Goal: Entertainment & Leisure: Consume media (video, audio)

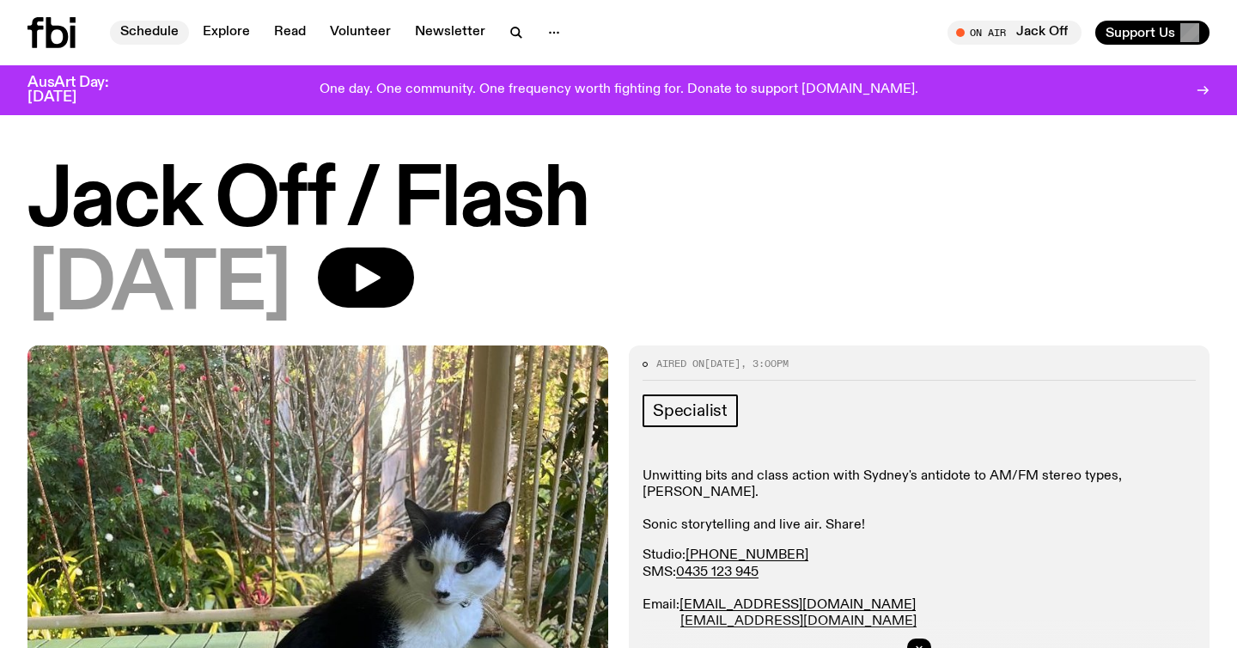
click at [155, 35] on link "Schedule" at bounding box center [149, 33] width 79 height 24
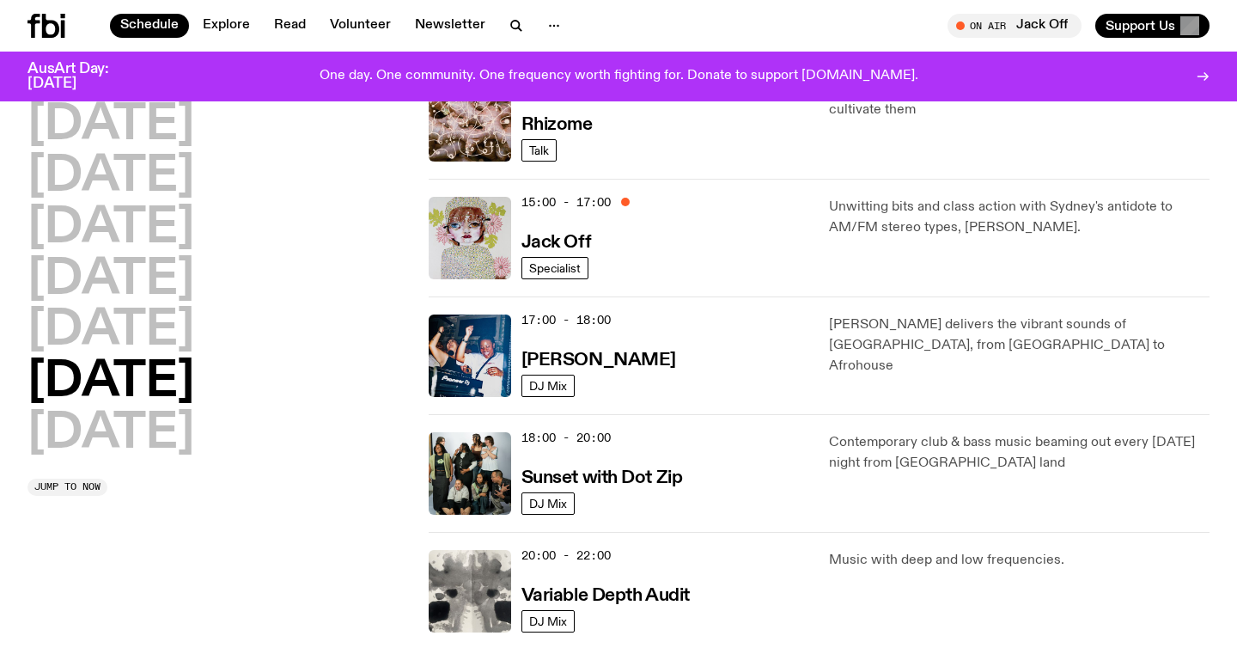
scroll to position [815, 0]
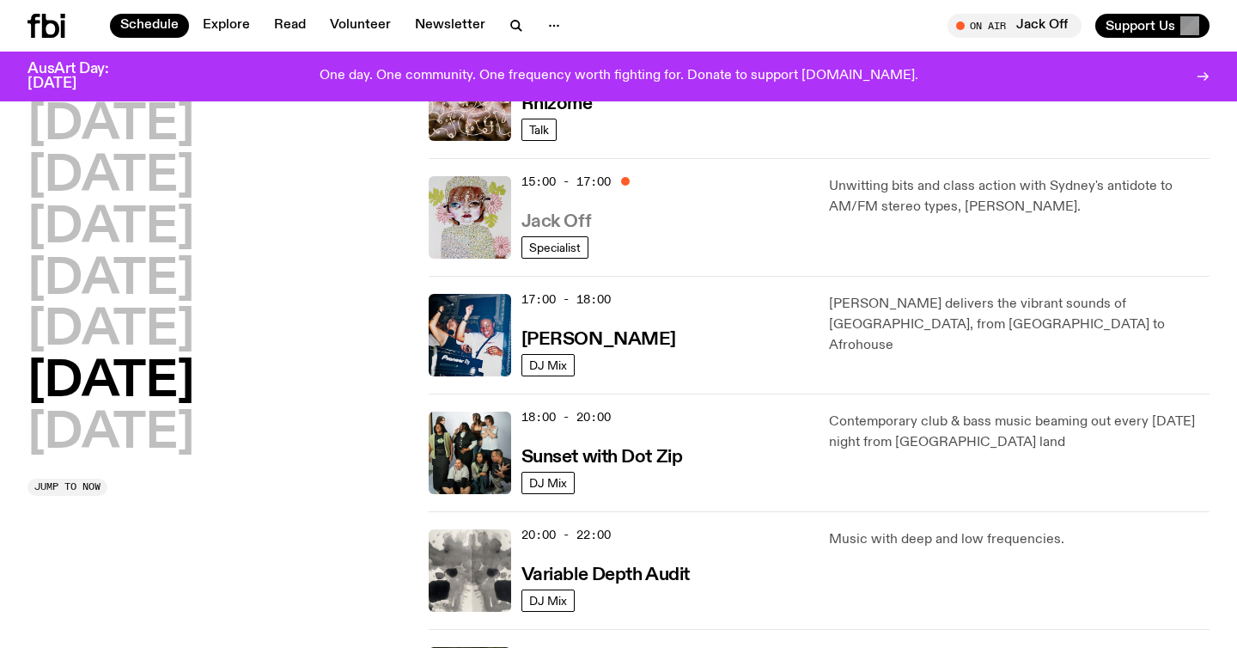
click at [525, 217] on h3 "Jack Off" at bounding box center [556, 222] width 70 height 18
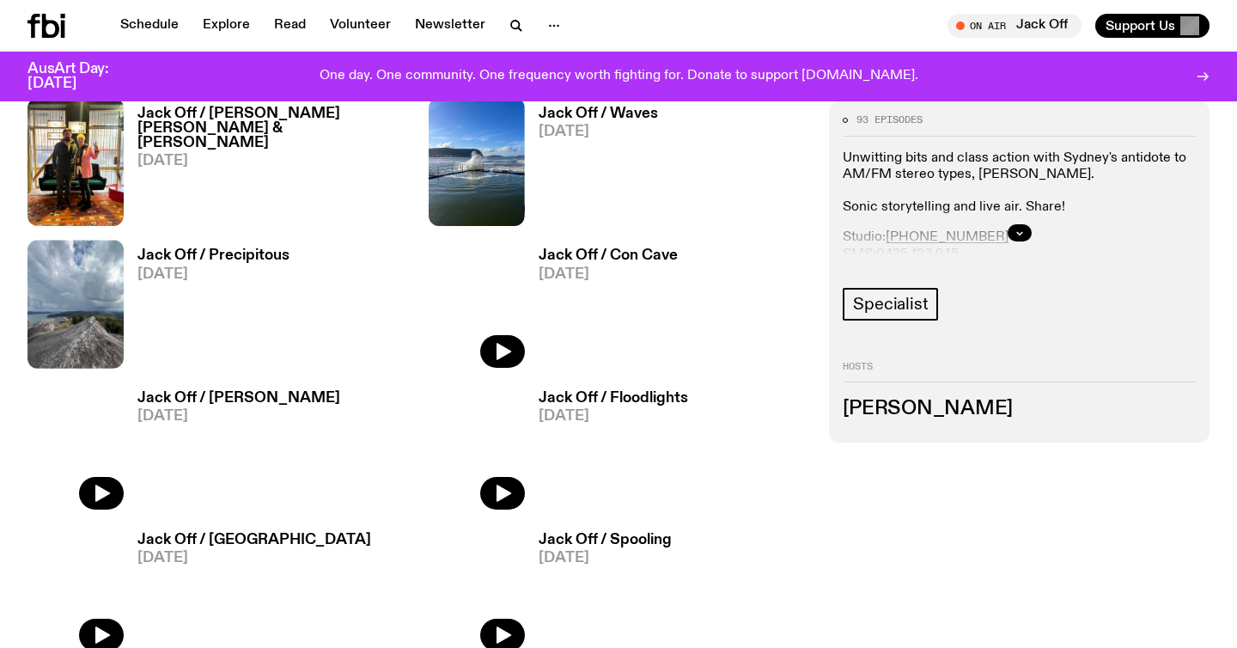
scroll to position [2763, 0]
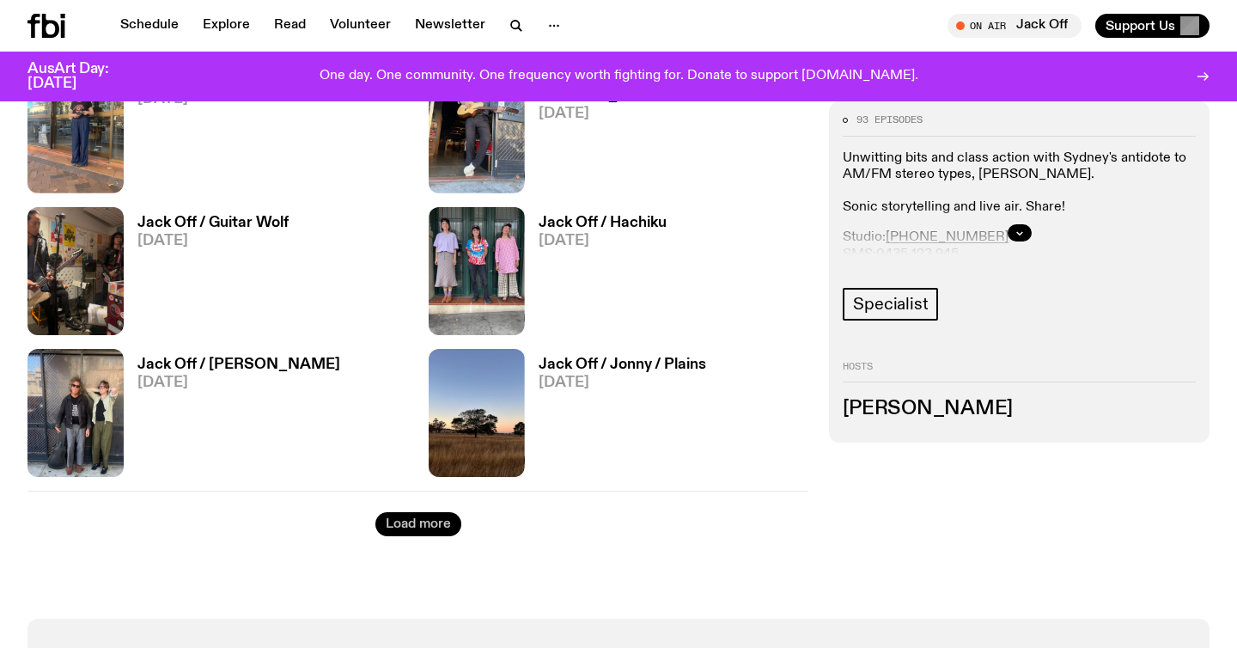
click at [411, 524] on button "Load more" at bounding box center [418, 524] width 86 height 24
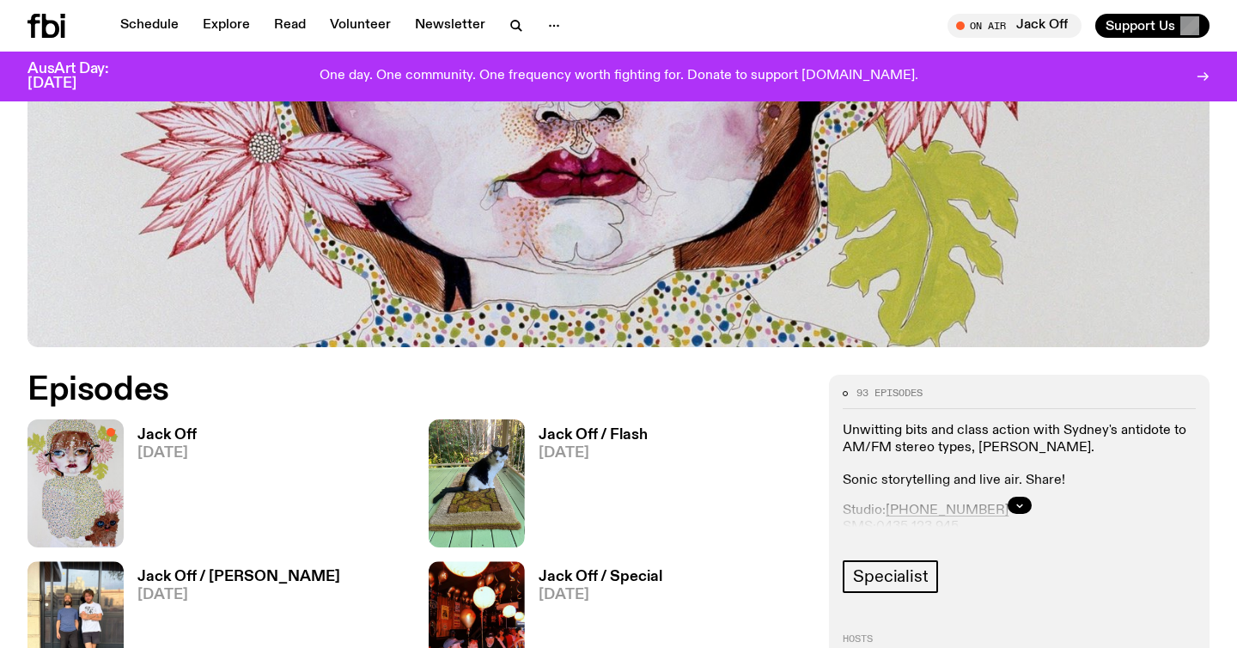
scroll to position [637, 0]
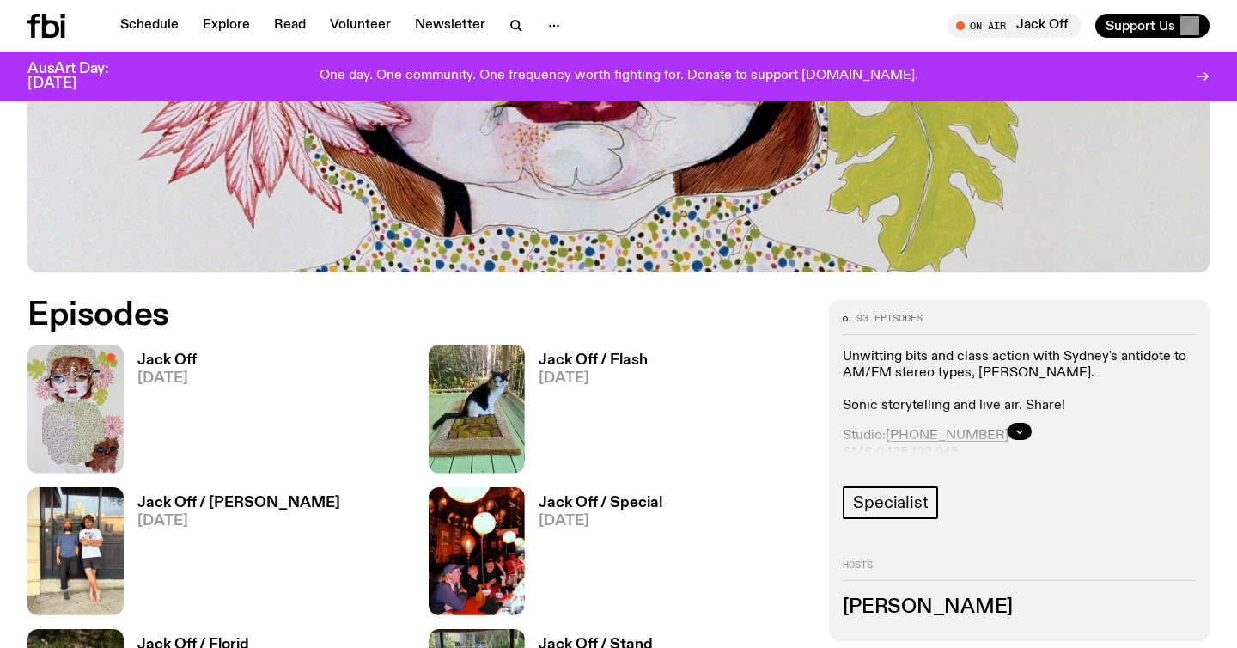
click at [138, 361] on h3 "Jack Off" at bounding box center [166, 360] width 59 height 15
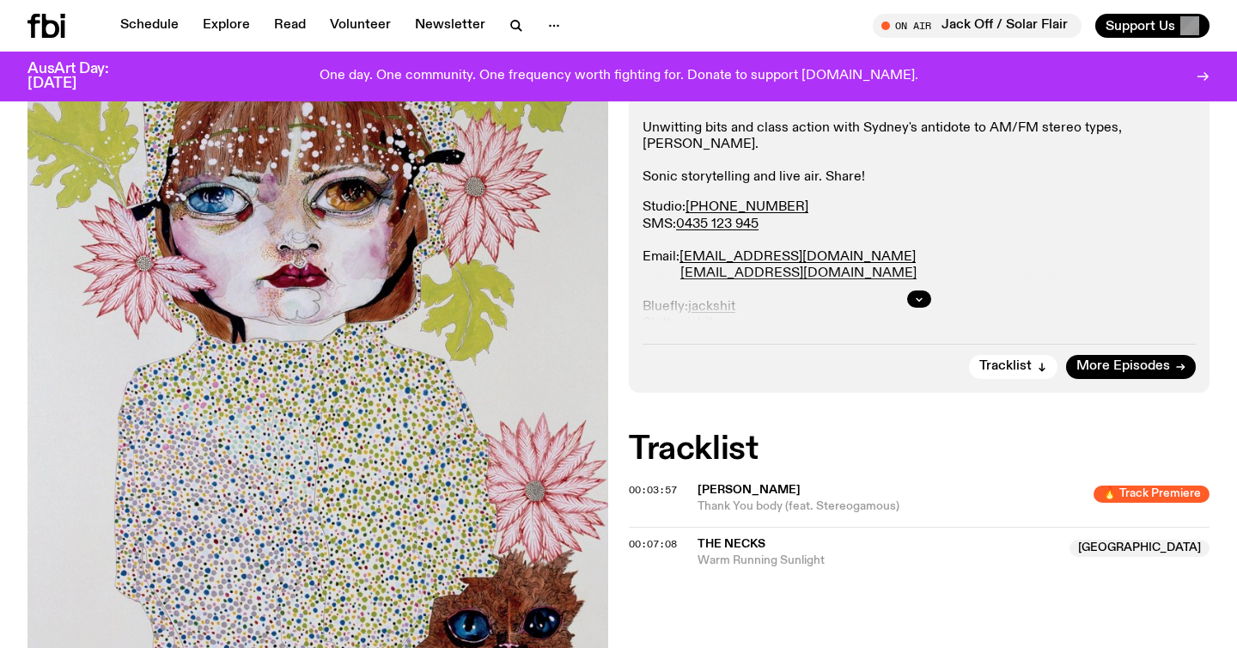
scroll to position [344, 0]
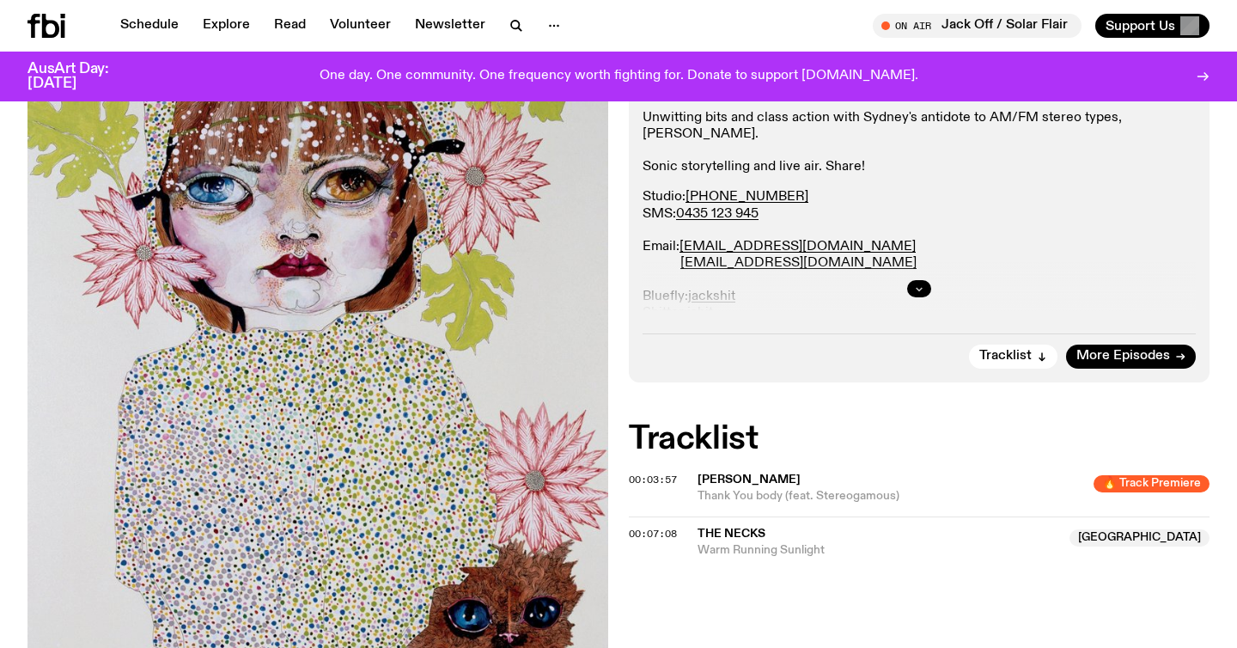
click at [923, 294] on button "button" at bounding box center [919, 288] width 24 height 17
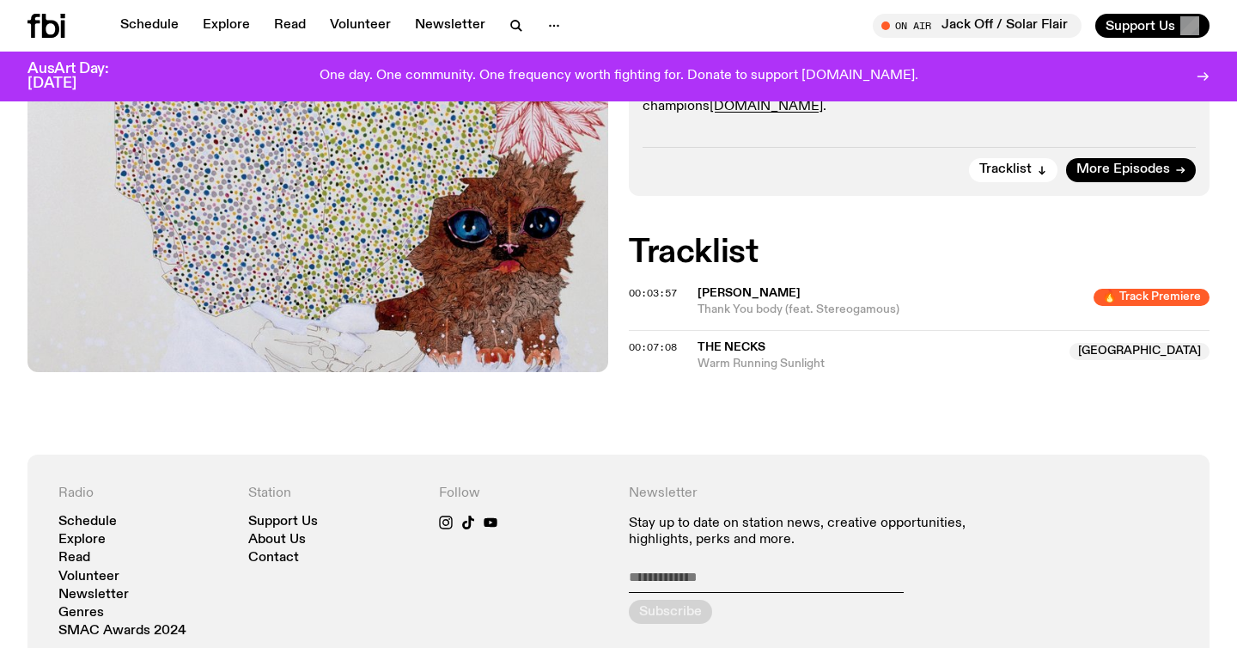
scroll to position [913, 0]
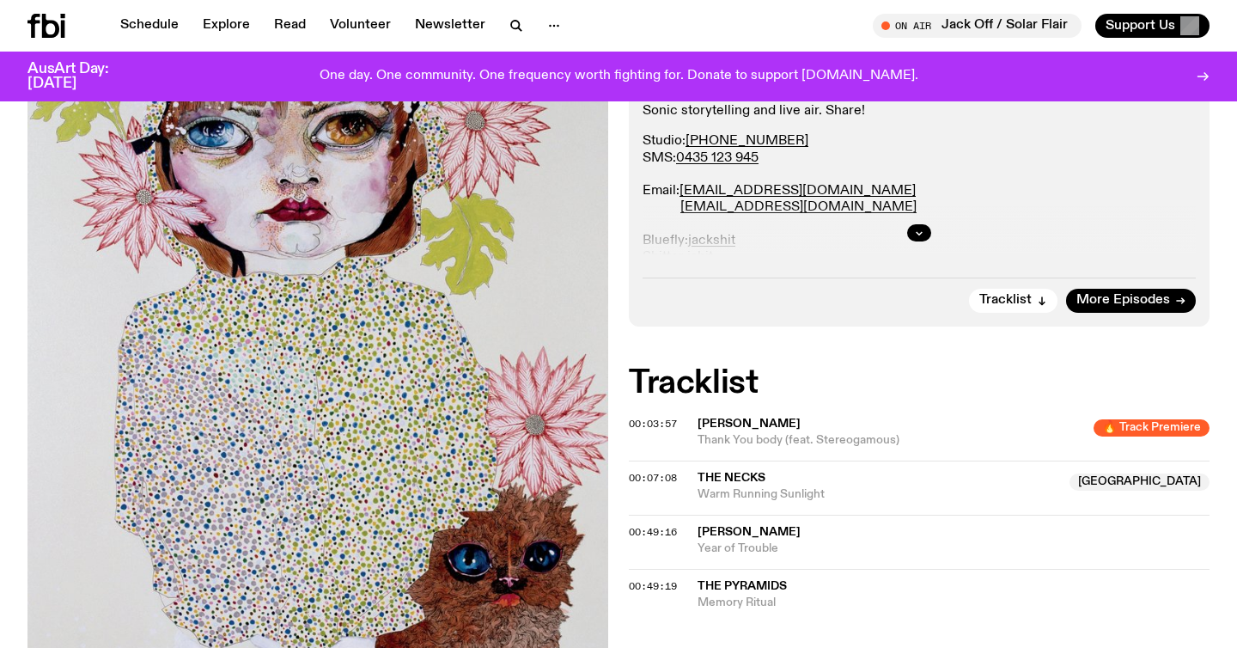
scroll to position [472, 0]
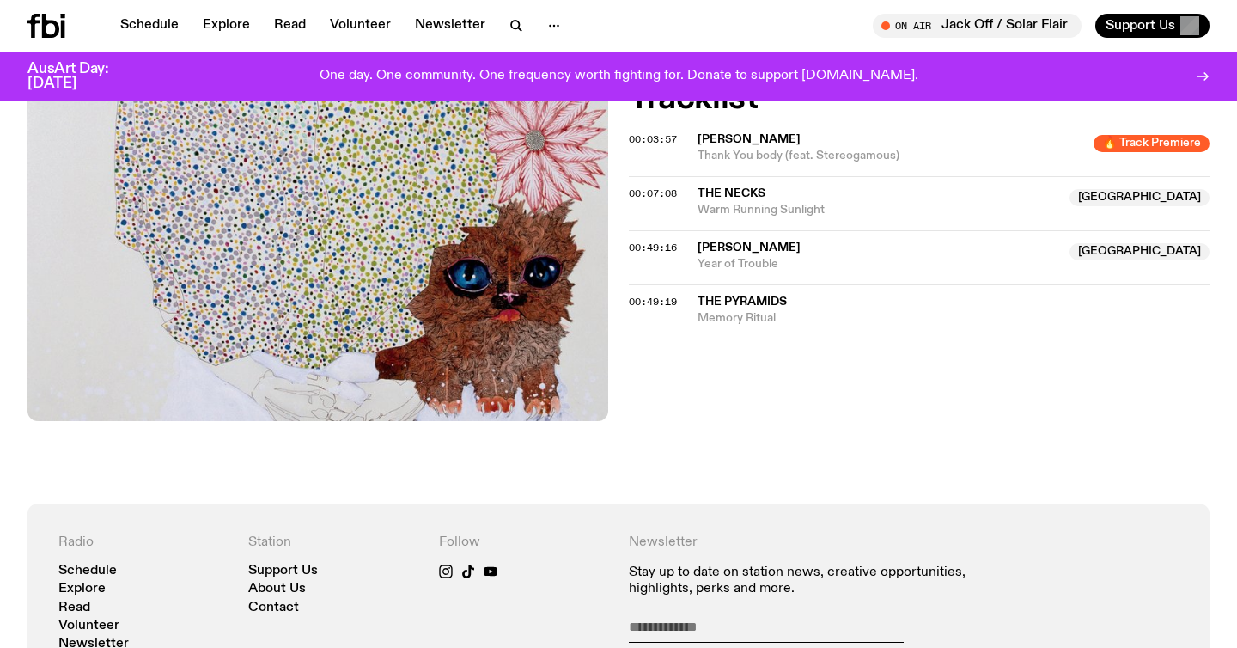
scroll to position [688, 0]
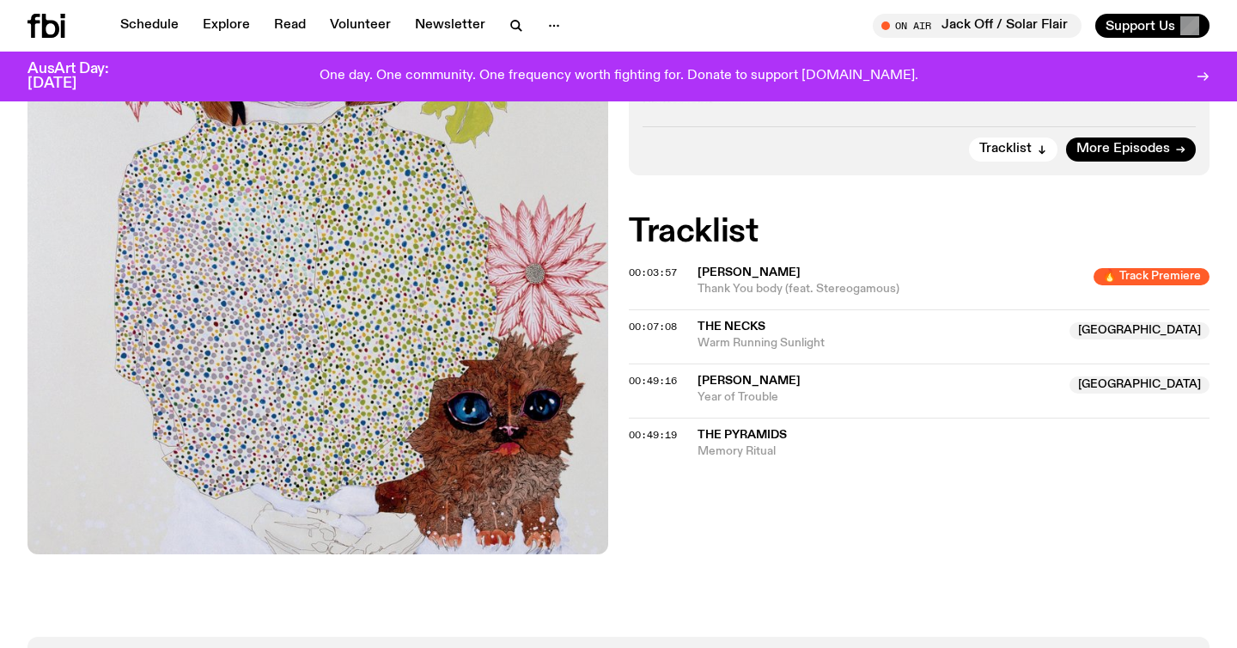
scroll to position [555, 0]
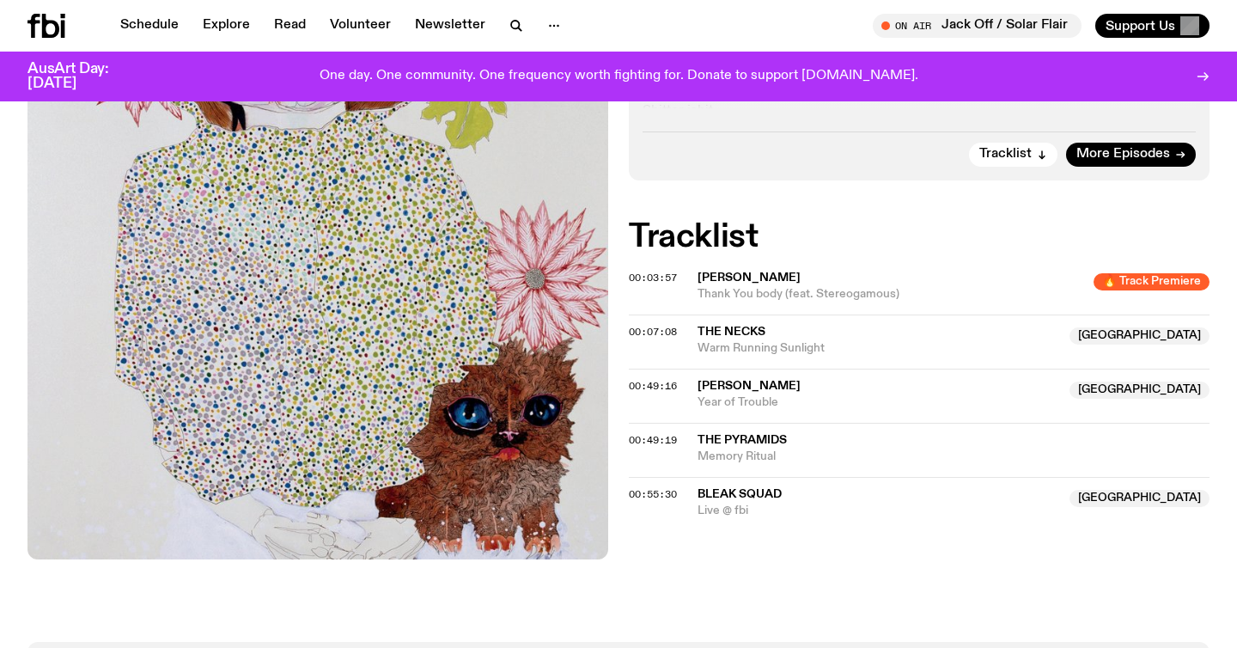
scroll to position [552, 0]
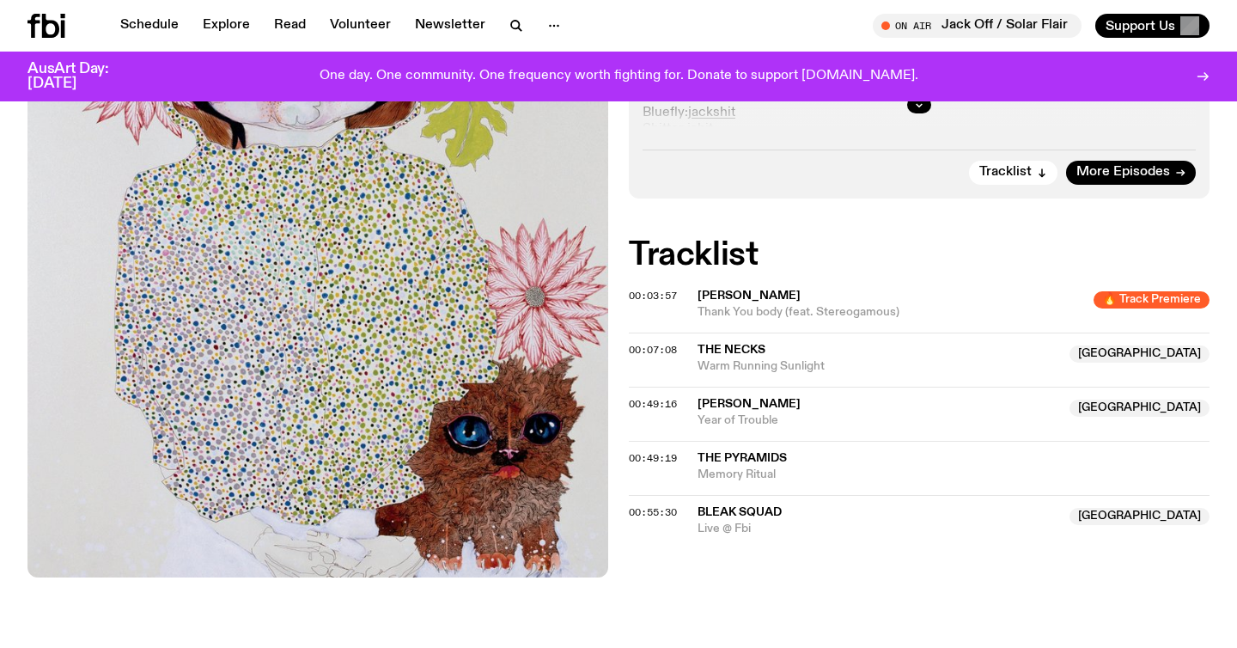
scroll to position [527, 0]
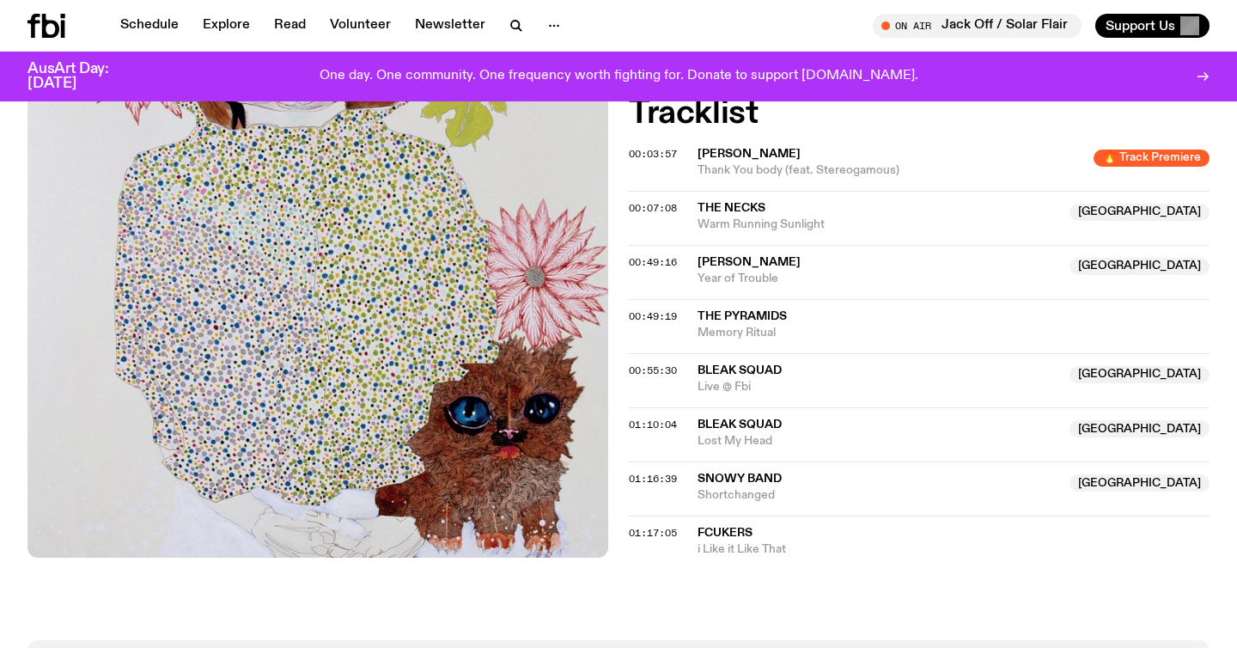
scroll to position [754, 0]
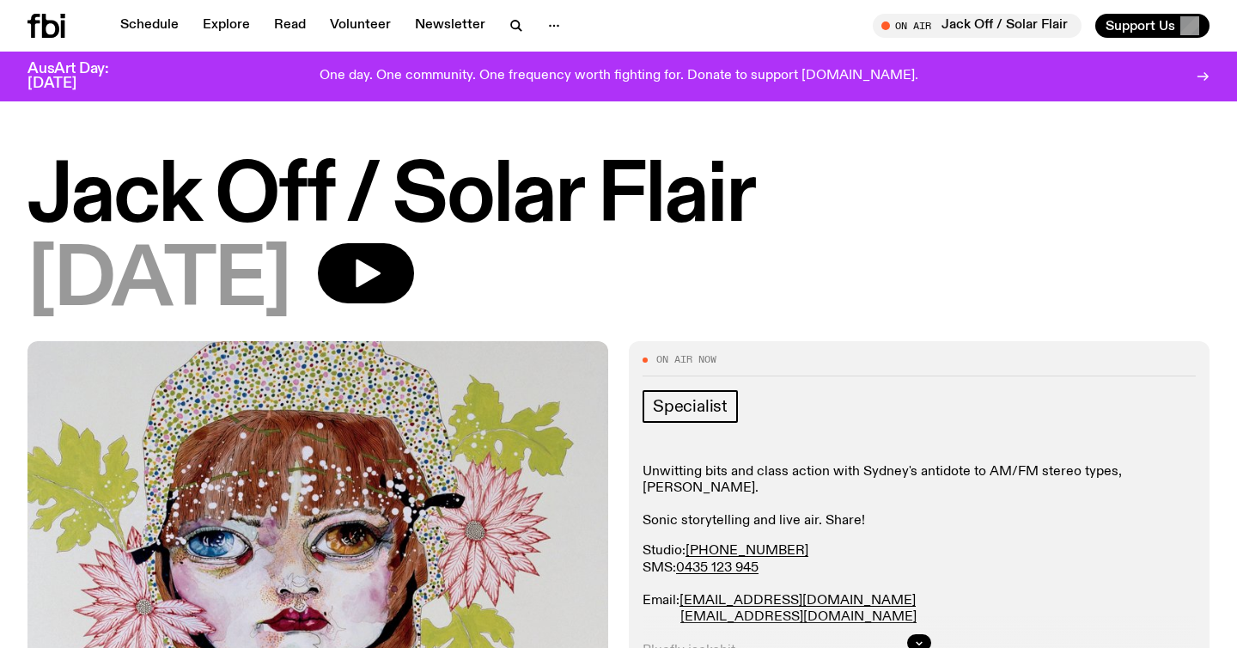
scroll to position [42, 0]
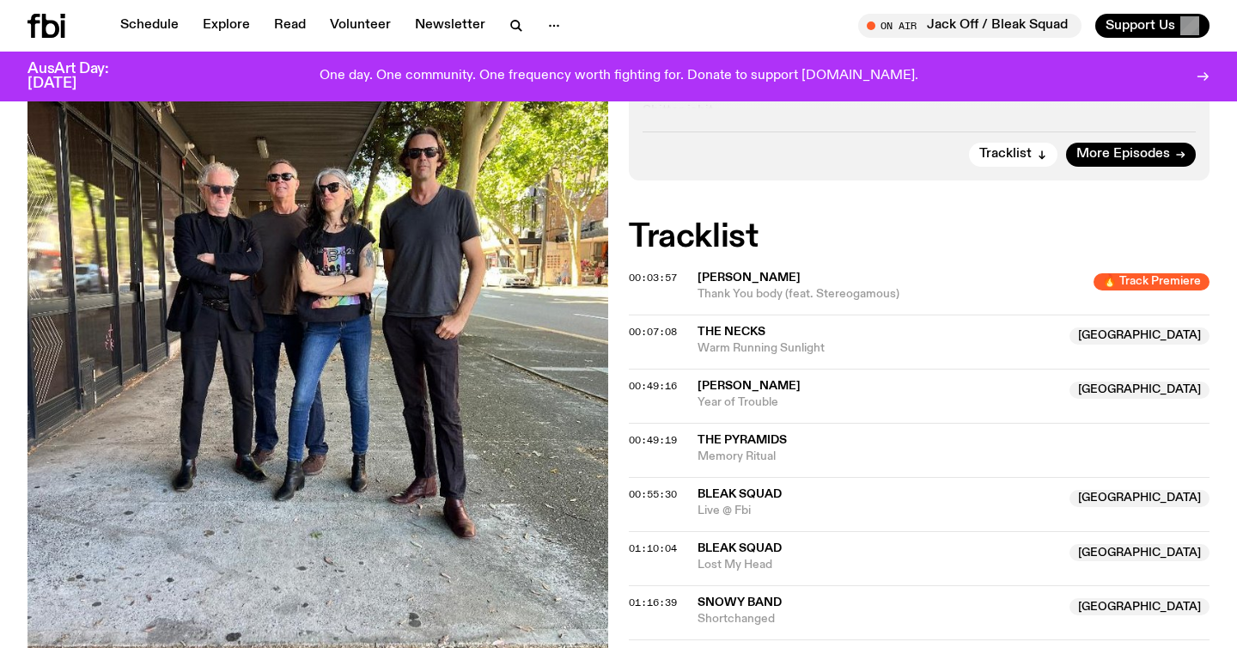
scroll to position [545, 0]
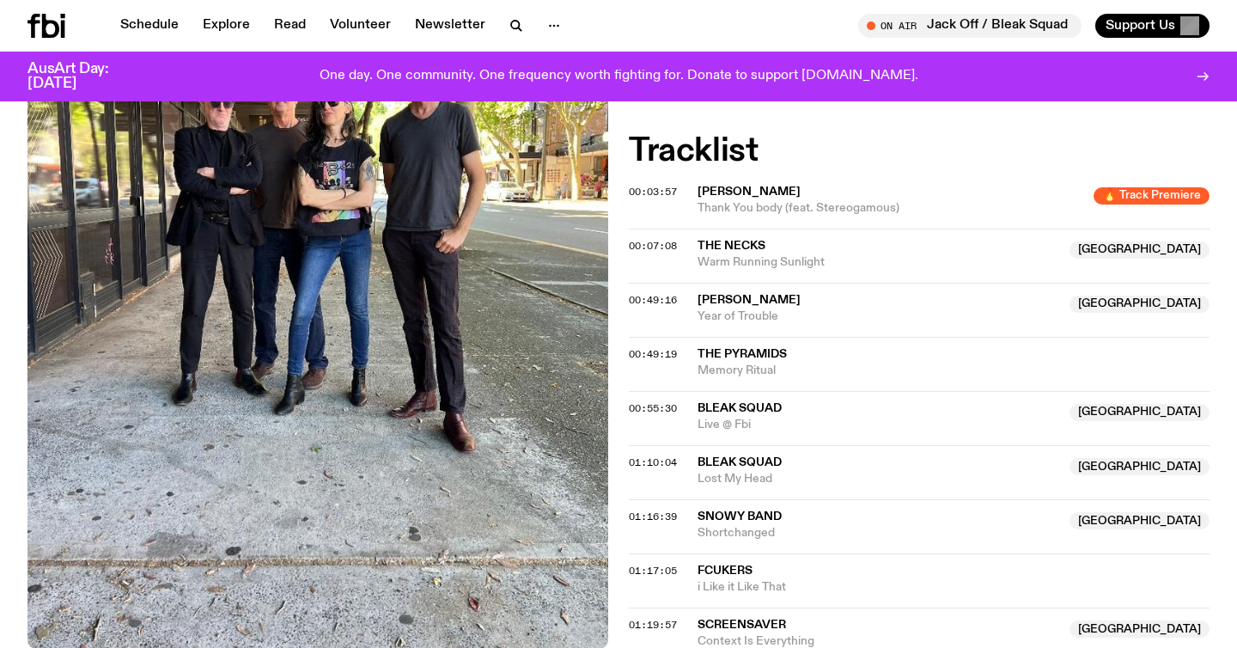
scroll to position [628, 0]
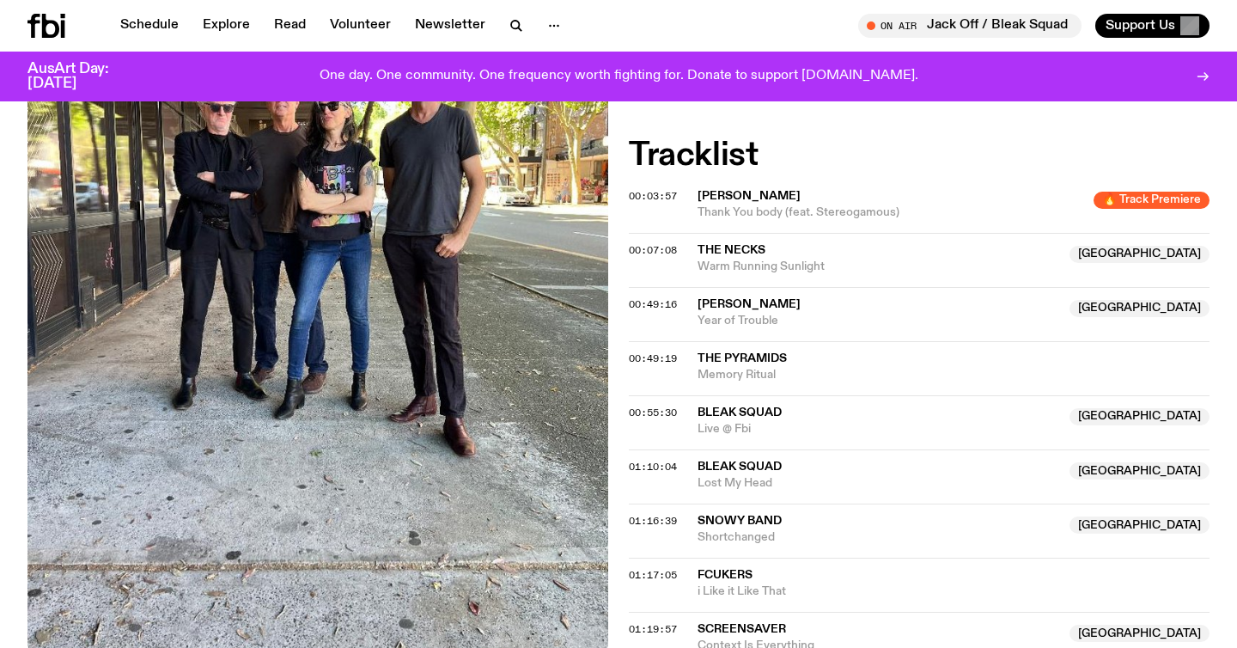
click at [818, 211] on span "Thank You body (feat. Stereogamous)" at bounding box center [891, 212] width 386 height 16
click at [845, 283] on div "00:07:08 The Necks NSW Warm Running Sunlight NSW" at bounding box center [919, 260] width 581 height 54
click at [840, 278] on div "00:07:08 The Necks NSW Warm Running Sunlight NSW" at bounding box center [919, 260] width 581 height 54
click at [765, 261] on span "Warm Running Sunlight" at bounding box center [879, 267] width 362 height 16
click at [758, 317] on span "Year of Trouble" at bounding box center [879, 321] width 362 height 16
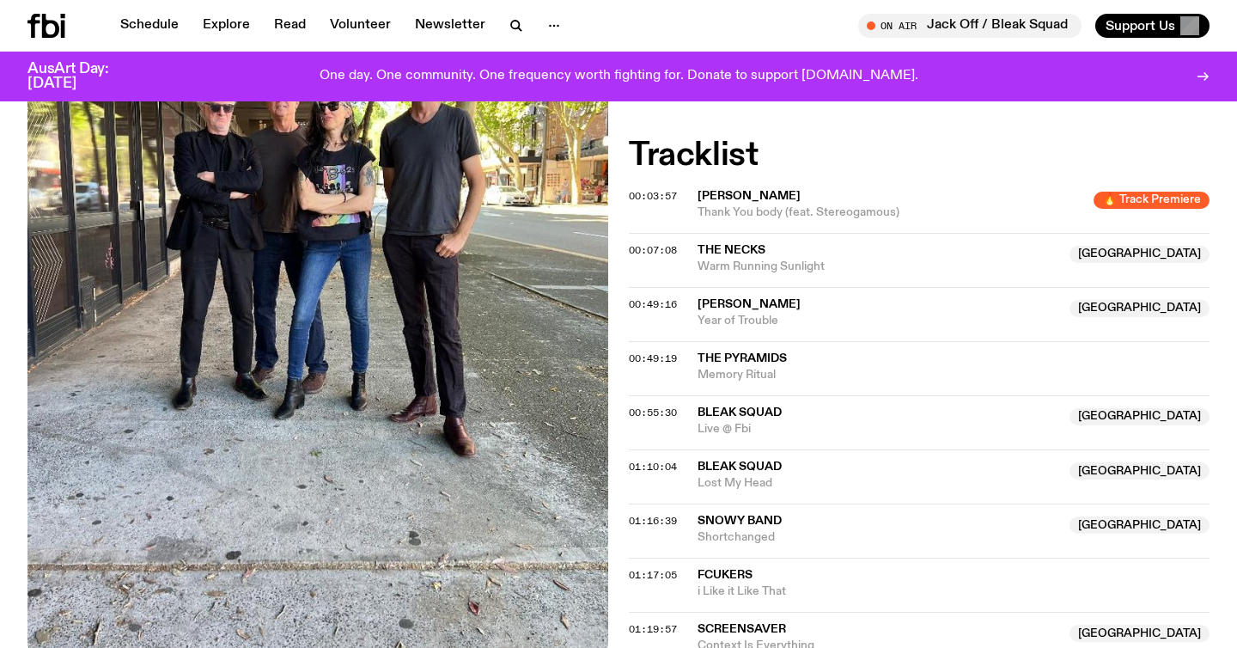
click at [747, 369] on span "Memory Ritual" at bounding box center [954, 375] width 512 height 16
click at [734, 408] on span "Bleak Squad" at bounding box center [740, 412] width 84 height 12
click at [725, 467] on span "Bleak Squad" at bounding box center [740, 466] width 84 height 12
click at [735, 531] on span "Shortchanged" at bounding box center [879, 537] width 362 height 16
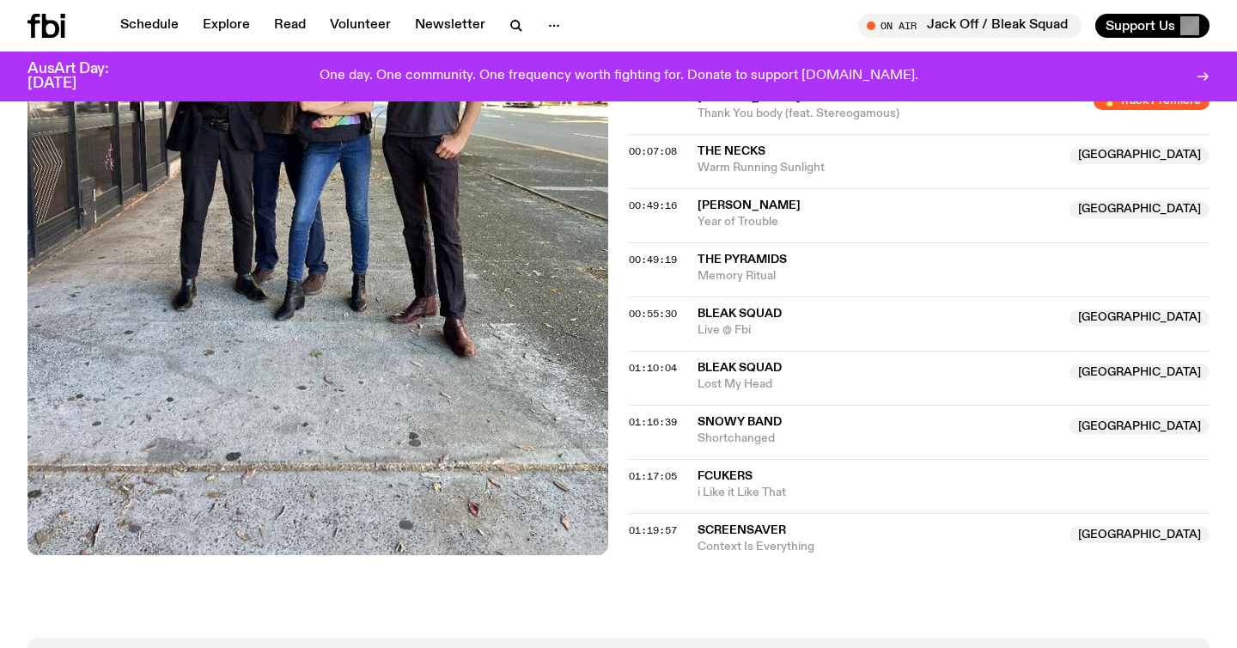
scroll to position [748, 0]
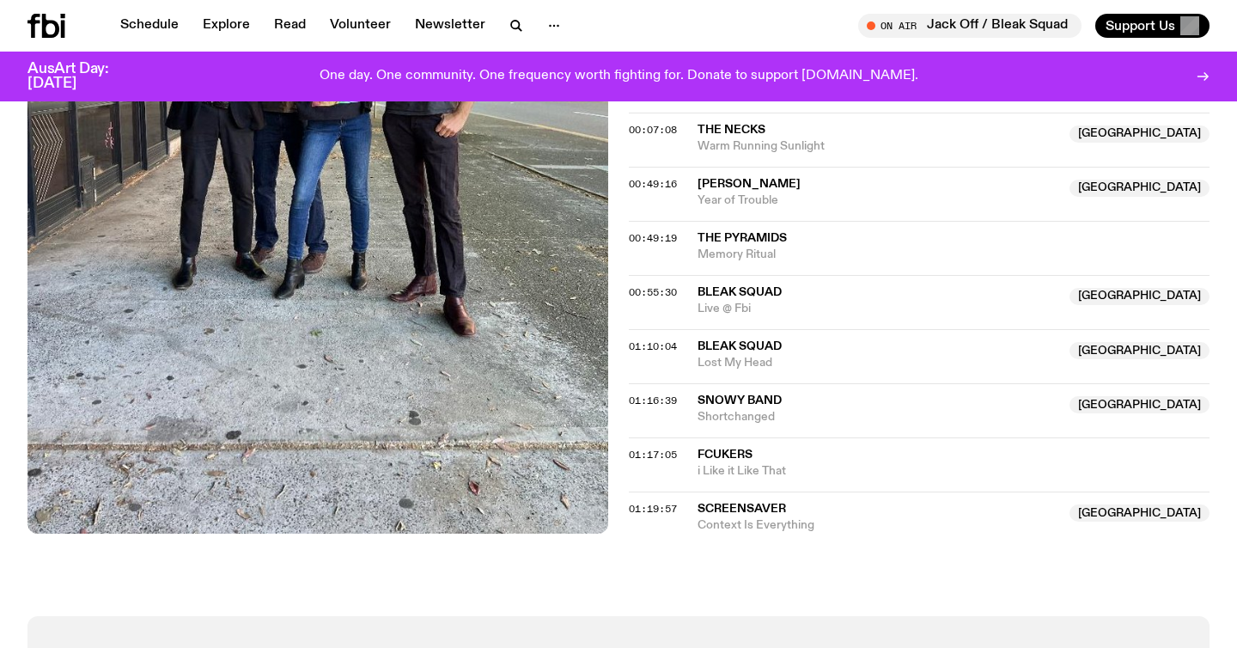
click at [723, 450] on span "Fcukers" at bounding box center [725, 454] width 55 height 12
click at [739, 513] on span "screensaver" at bounding box center [742, 509] width 88 height 12
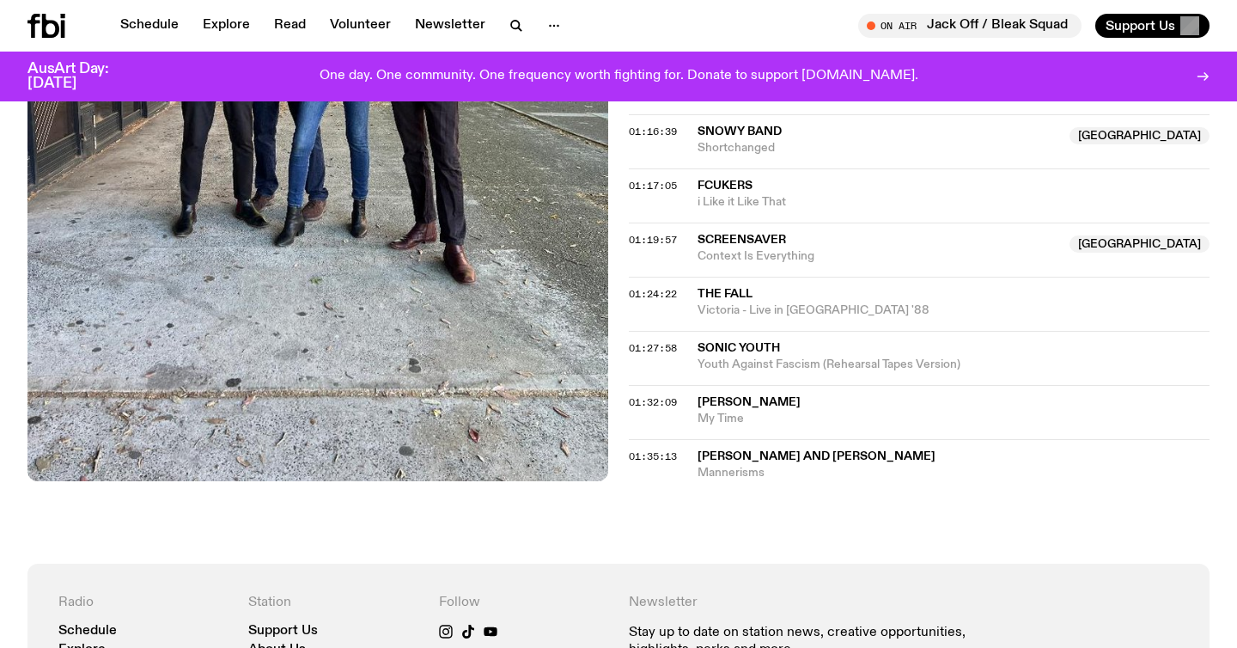
scroll to position [1016, 0]
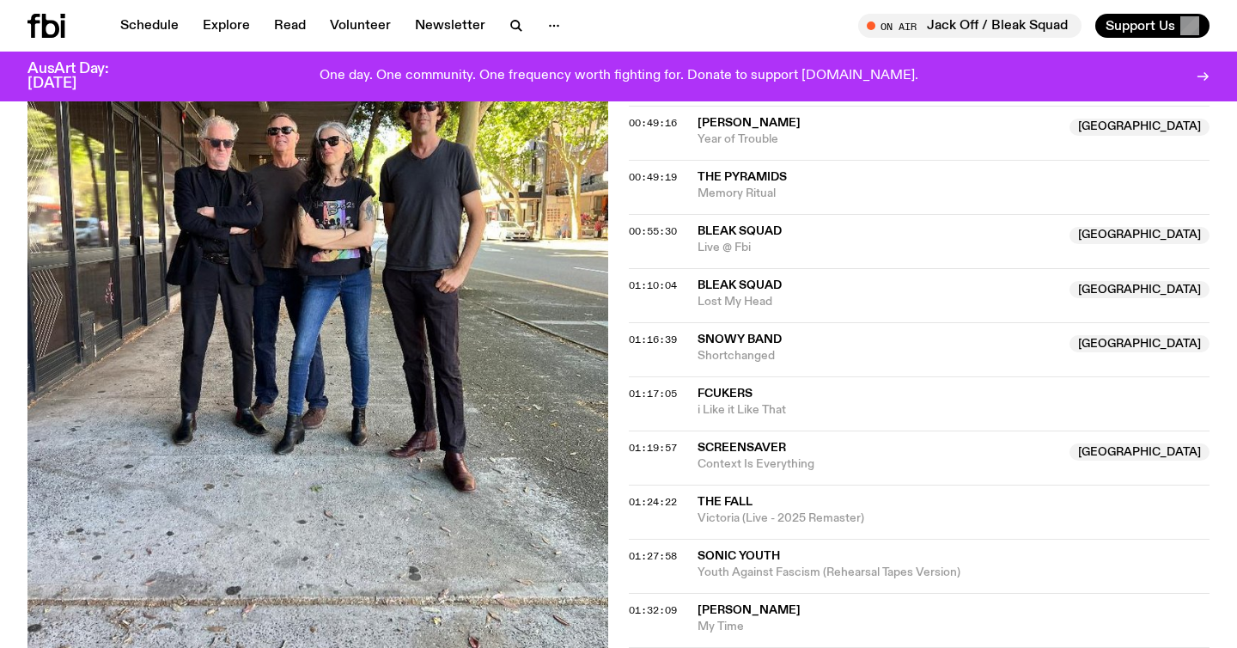
scroll to position [844, 0]
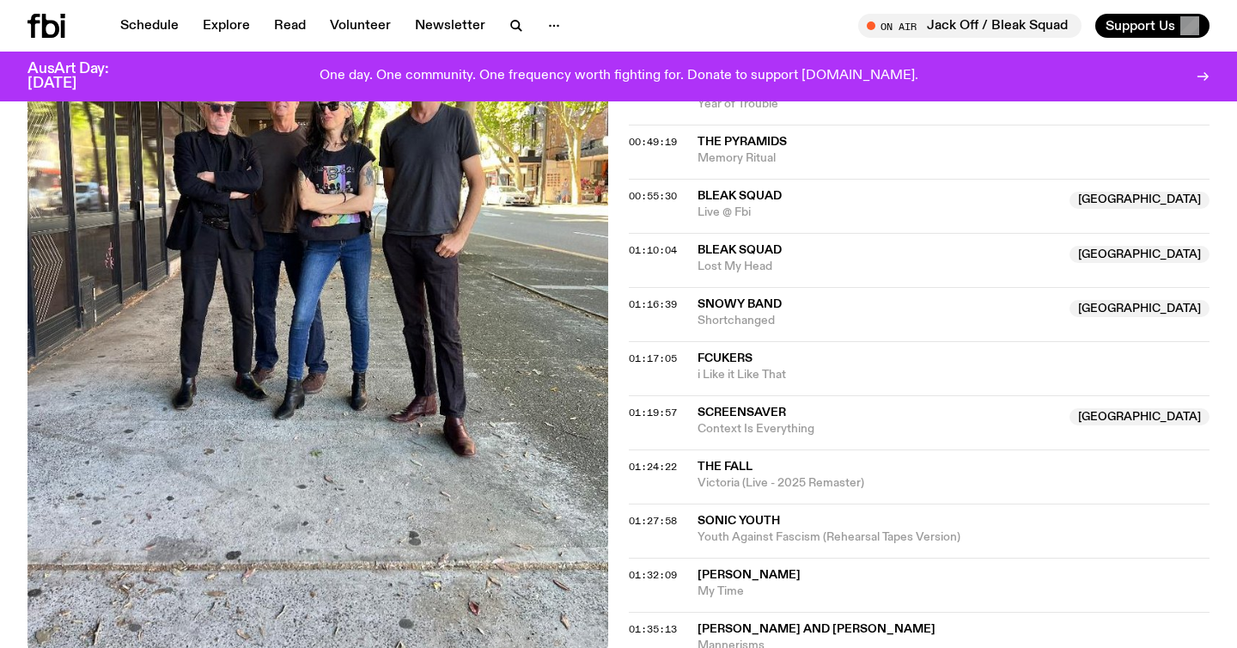
click at [715, 469] on span "The Fall" at bounding box center [725, 466] width 55 height 12
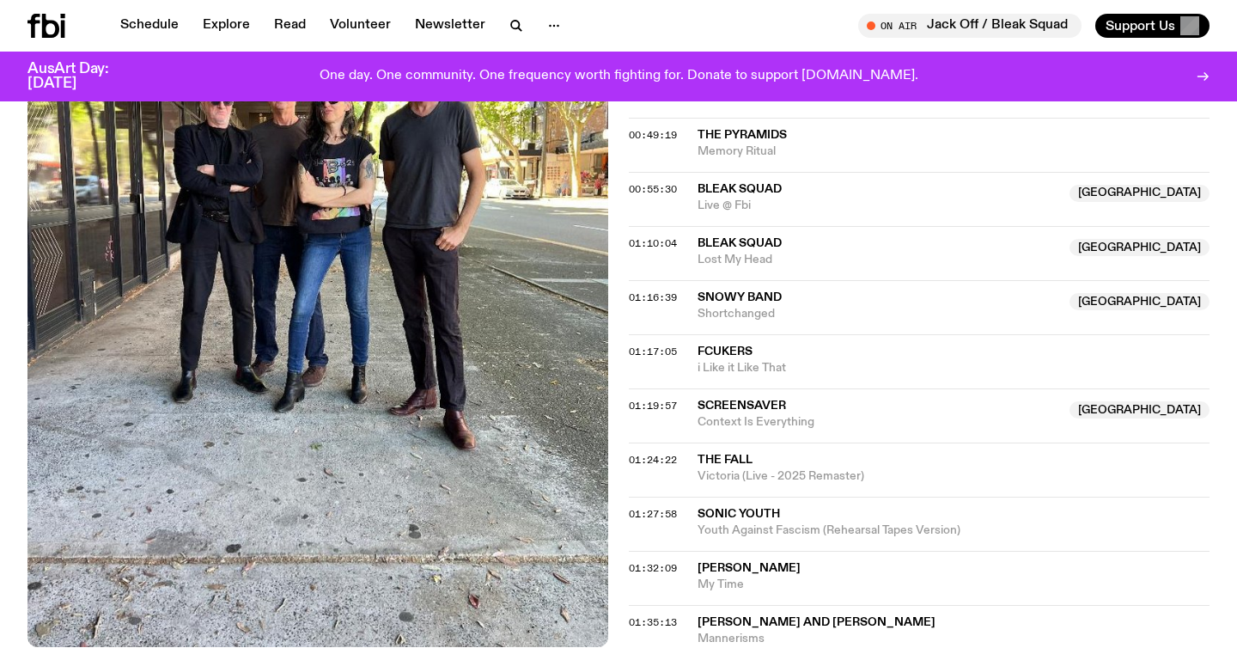
click at [727, 520] on span "Sonic Youth" at bounding box center [739, 514] width 82 height 12
click at [740, 576] on span "My Time" at bounding box center [954, 584] width 512 height 16
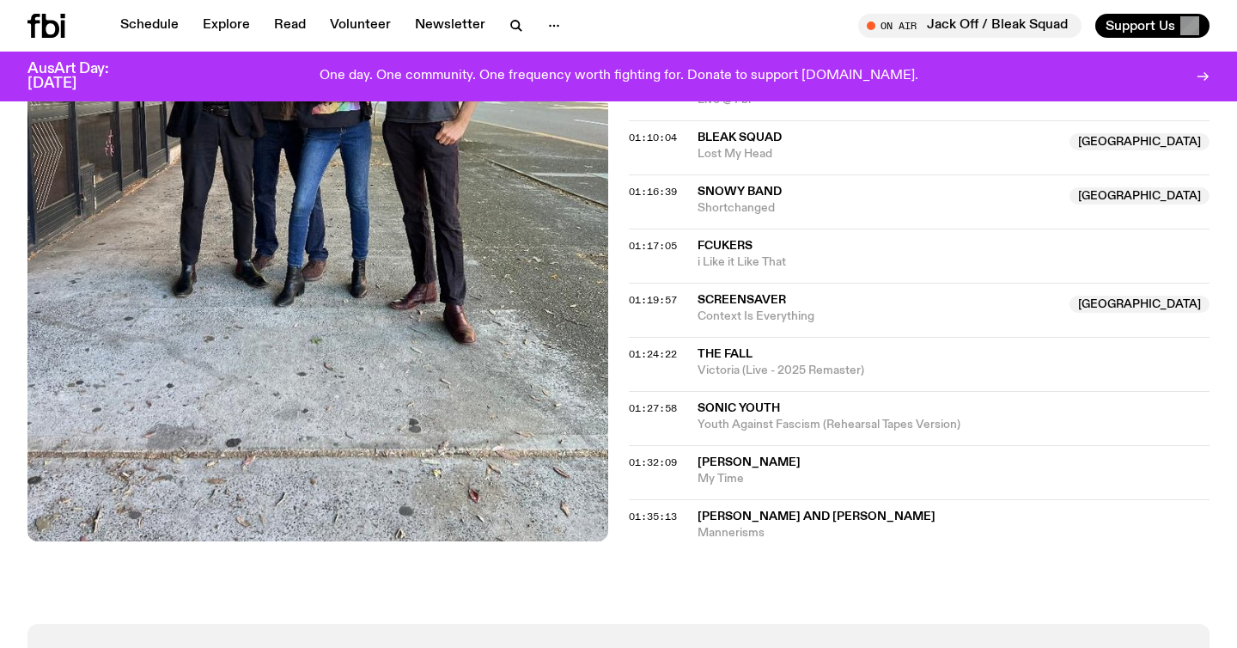
scroll to position [959, 0]
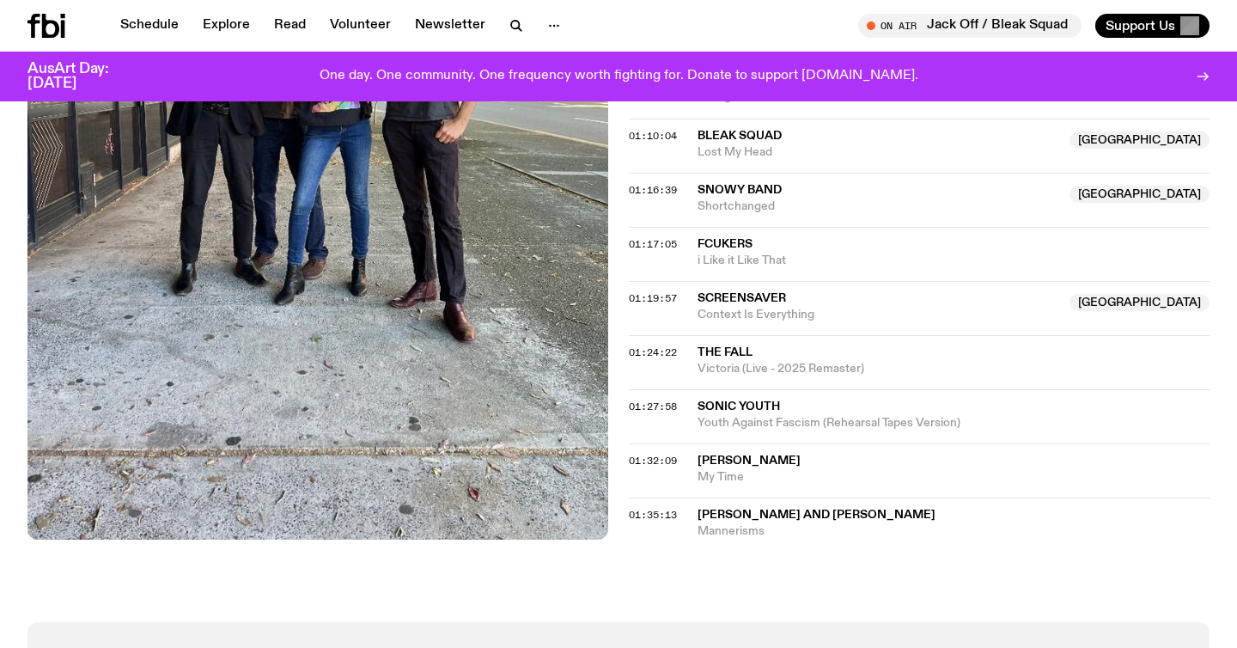
click at [726, 525] on span "Mannerisms" at bounding box center [954, 531] width 512 height 16
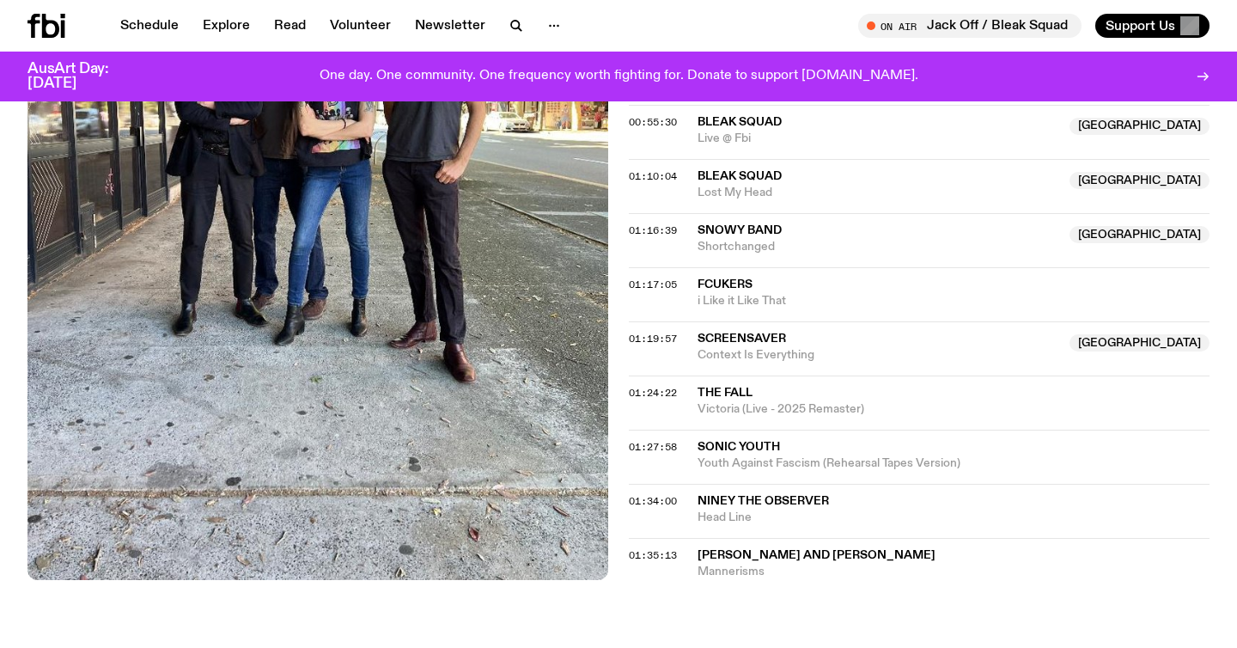
scroll to position [920, 0]
click at [760, 509] on span "Head Line" at bounding box center [954, 516] width 512 height 16
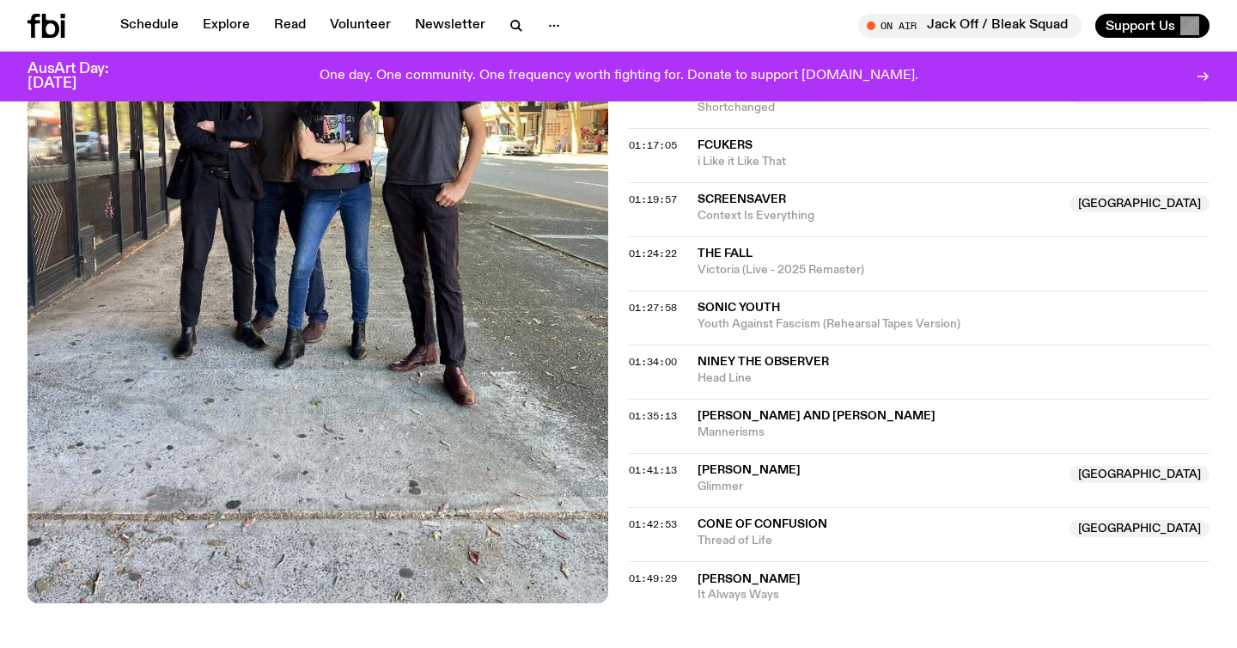
scroll to position [1044, 0]
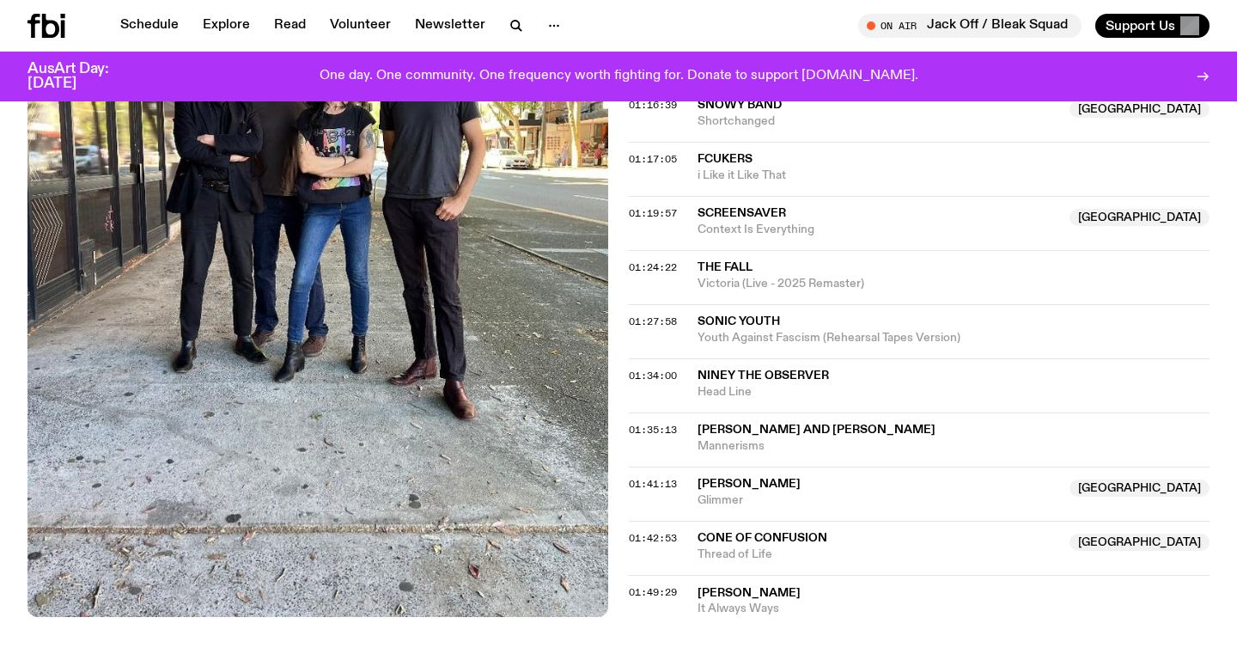
click at [724, 489] on span "Oliver Henry" at bounding box center [749, 484] width 103 height 12
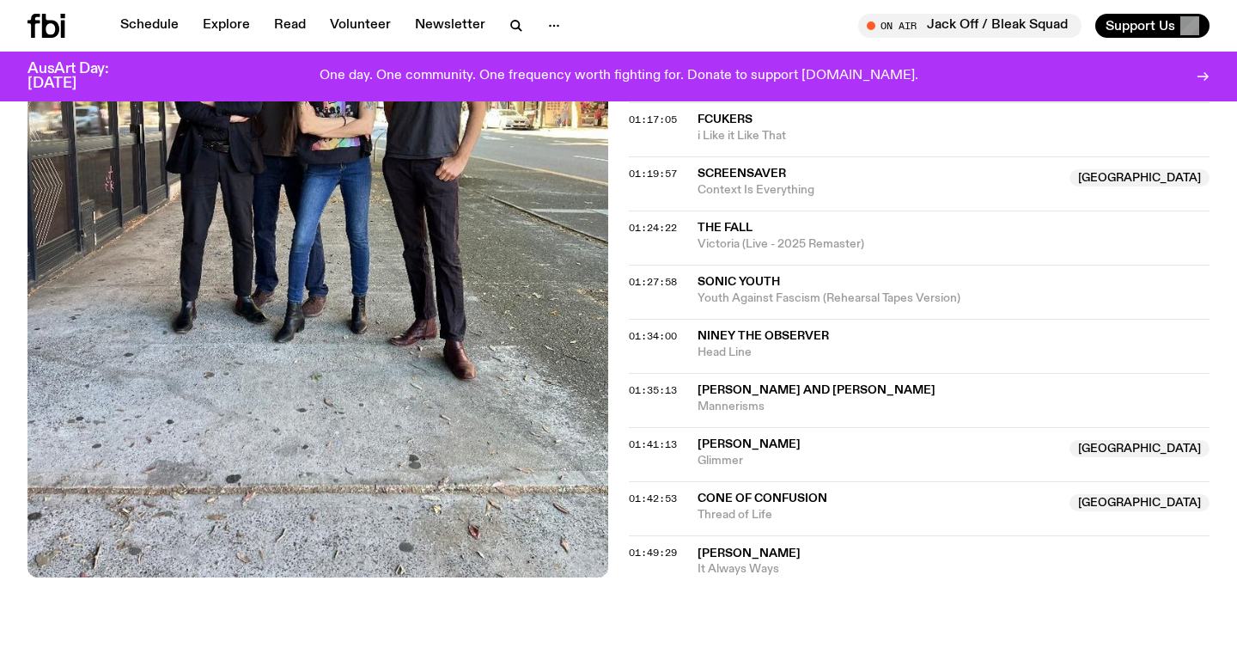
scroll to position [1087, 0]
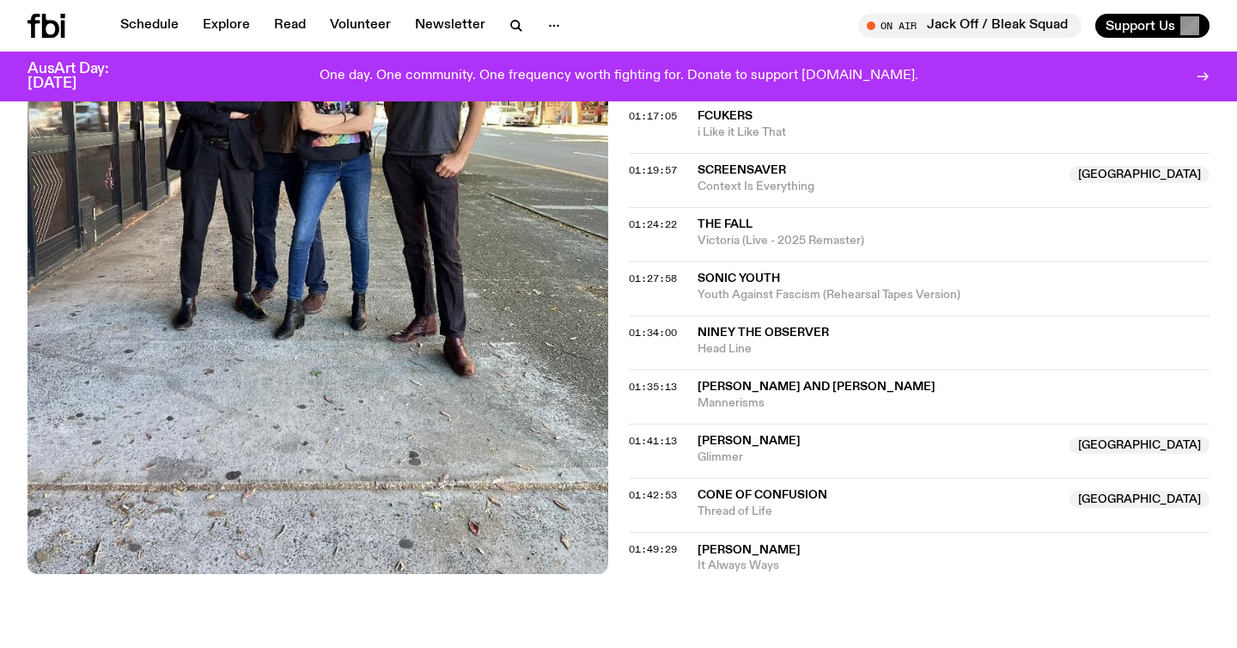
click at [737, 503] on span "Thread of Life" at bounding box center [879, 511] width 362 height 16
click at [733, 568] on span "It Always Ways" at bounding box center [954, 566] width 512 height 16
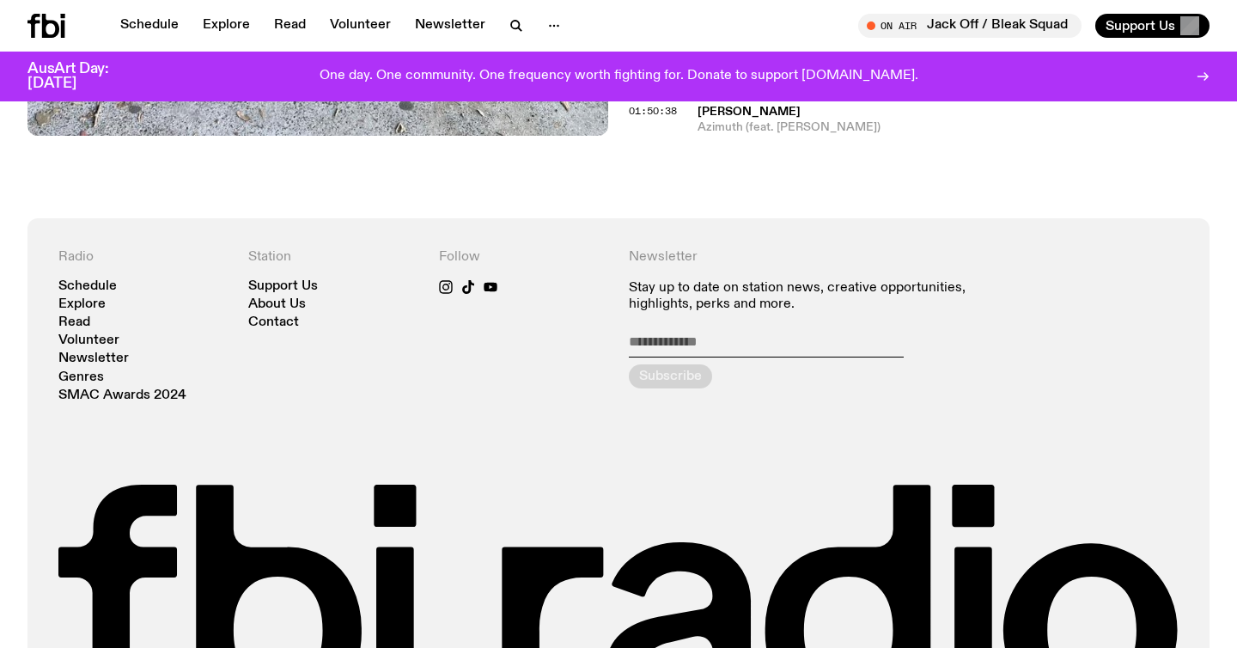
scroll to position [1521, 0]
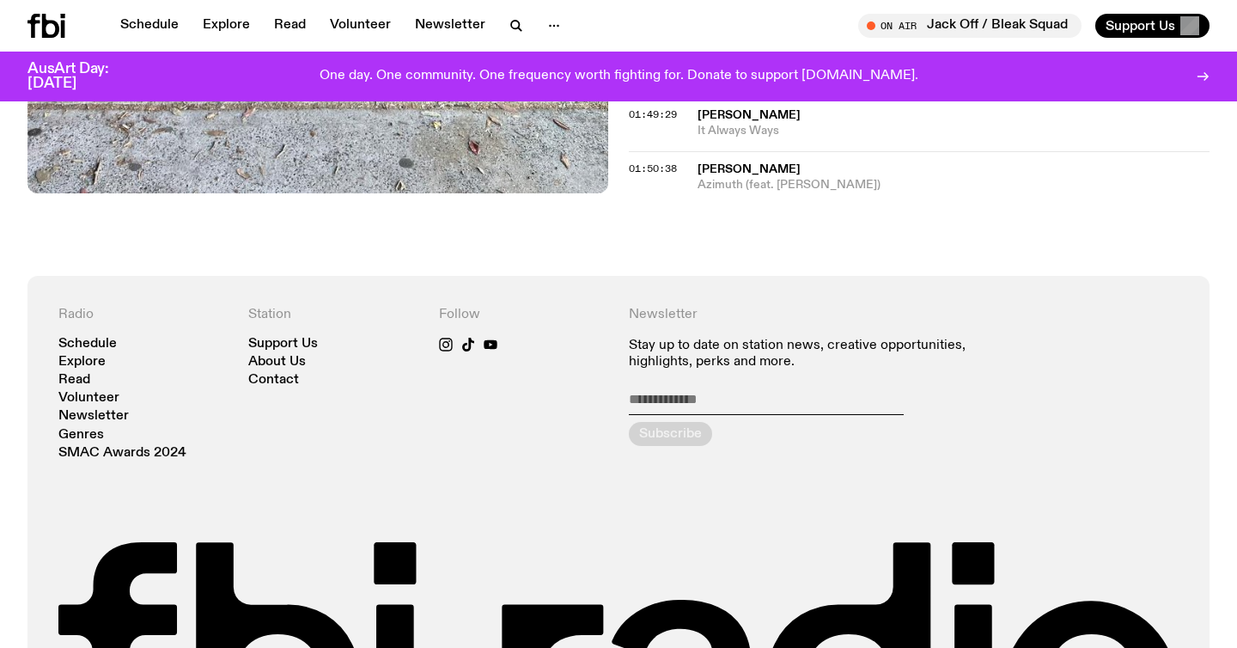
click at [751, 178] on span "Azimuth (feat. [PERSON_NAME])" at bounding box center [954, 185] width 512 height 16
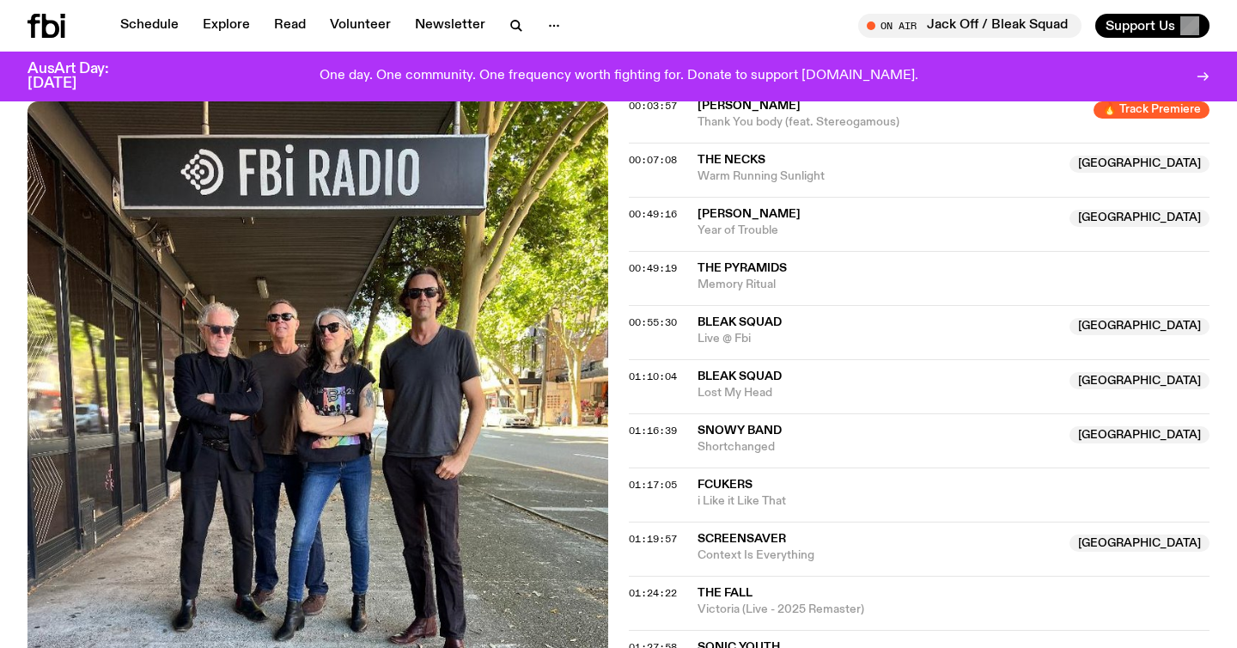
scroll to position [723, 0]
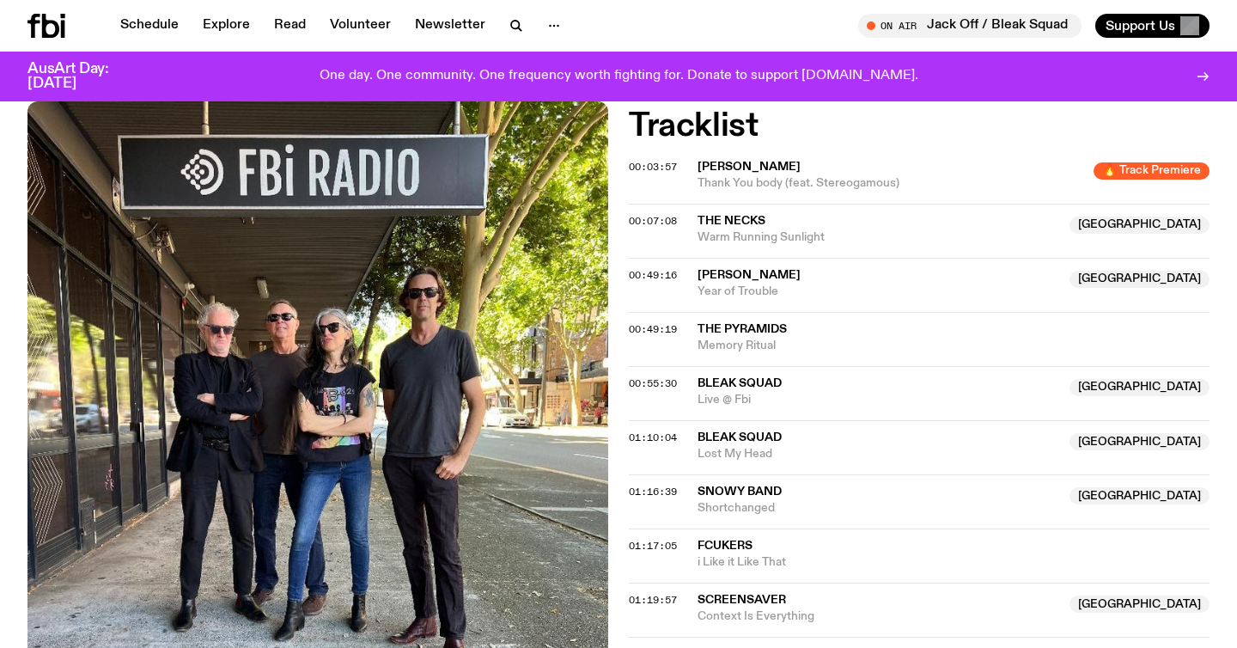
scroll to position [704, 0]
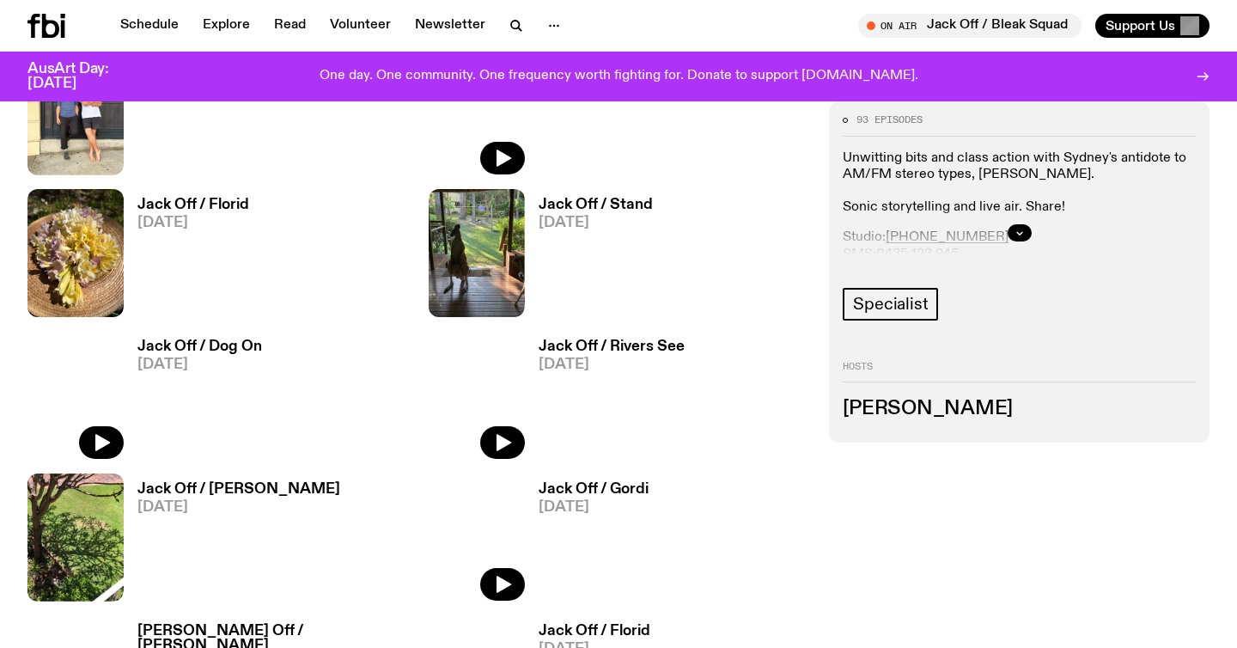
scroll to position [1252, 0]
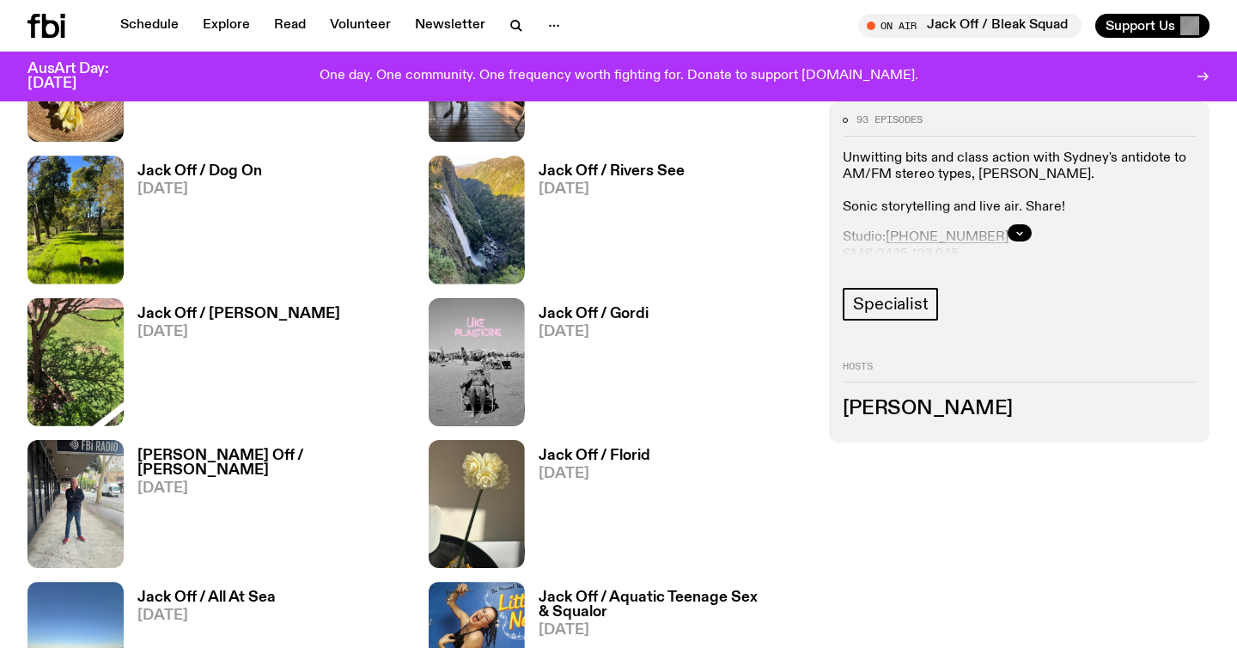
click at [167, 481] on span "02.08.25" at bounding box center [272, 488] width 271 height 15
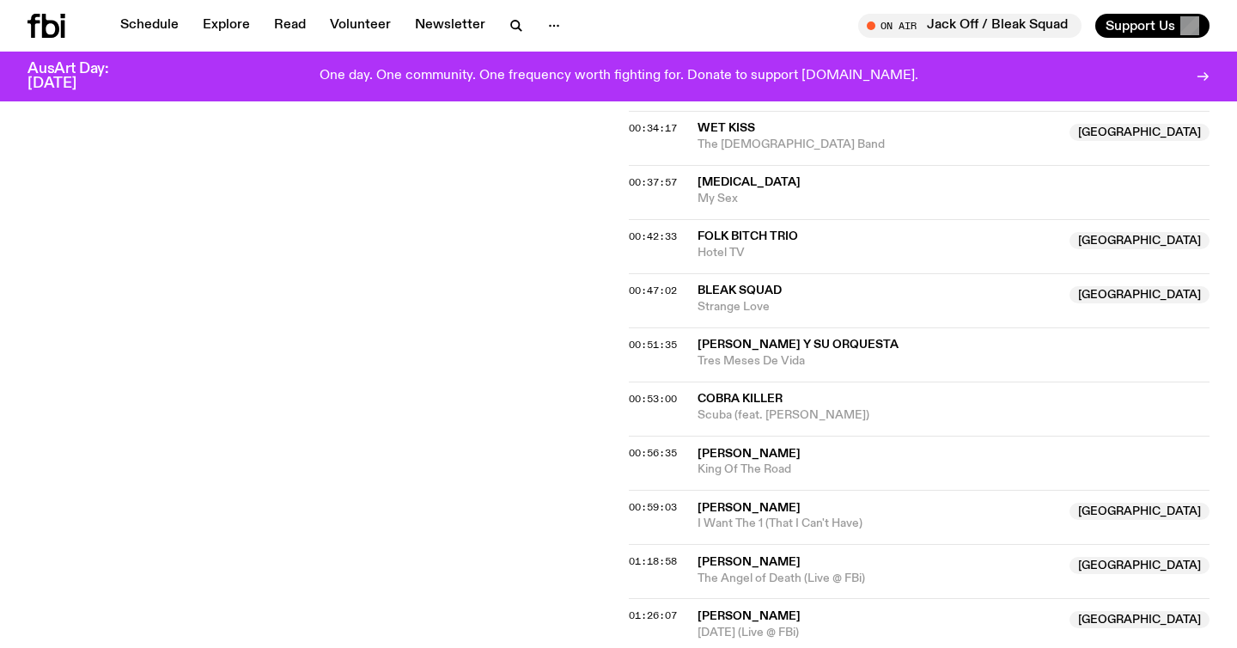
scroll to position [1267, 0]
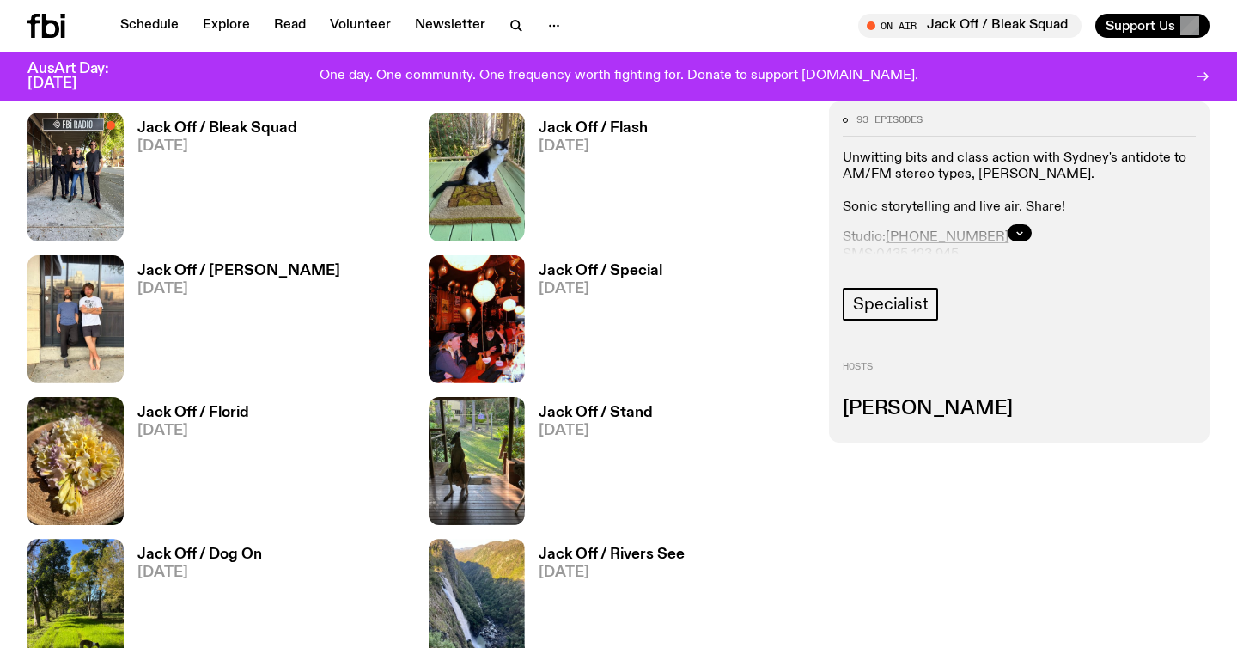
scroll to position [820, 0]
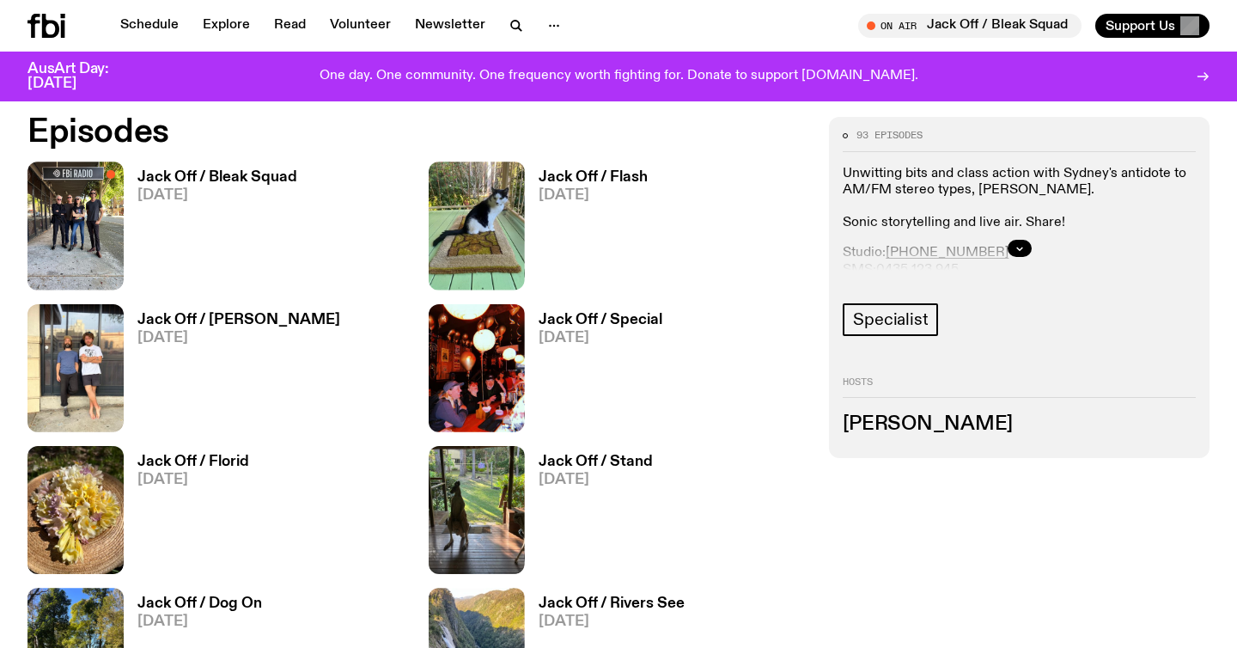
click at [232, 208] on link "Jack Off / Bleak Squad 11.10.25" at bounding box center [211, 229] width 174 height 119
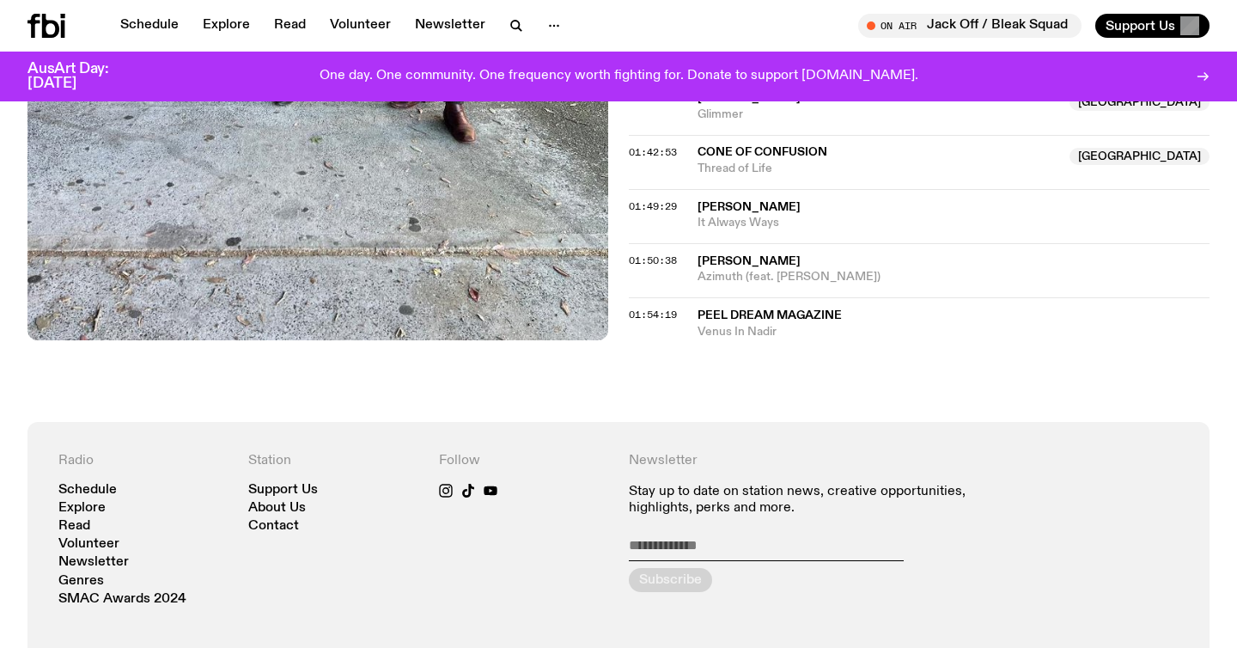
scroll to position [1261, 0]
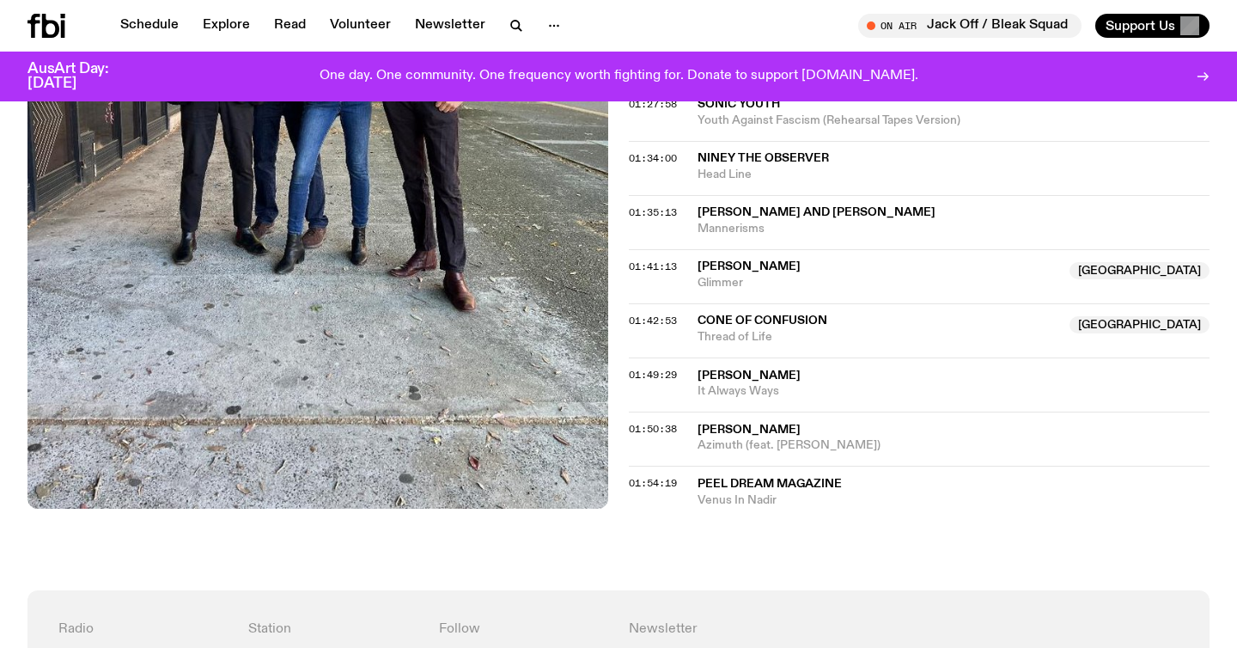
click at [716, 442] on span "Azimuth (feat. [PERSON_NAME])" at bounding box center [954, 445] width 512 height 16
click at [781, 478] on span "Peel Dream Magazine" at bounding box center [770, 484] width 144 height 12
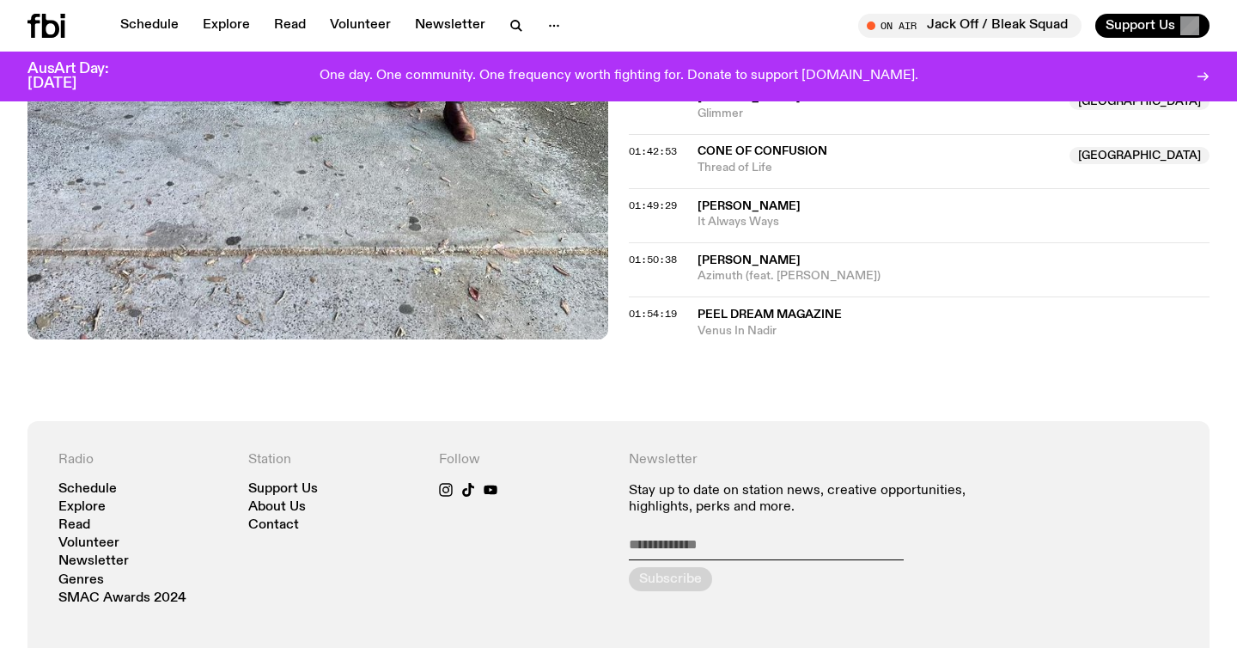
scroll to position [1435, 0]
